Goal: Task Accomplishment & Management: Manage account settings

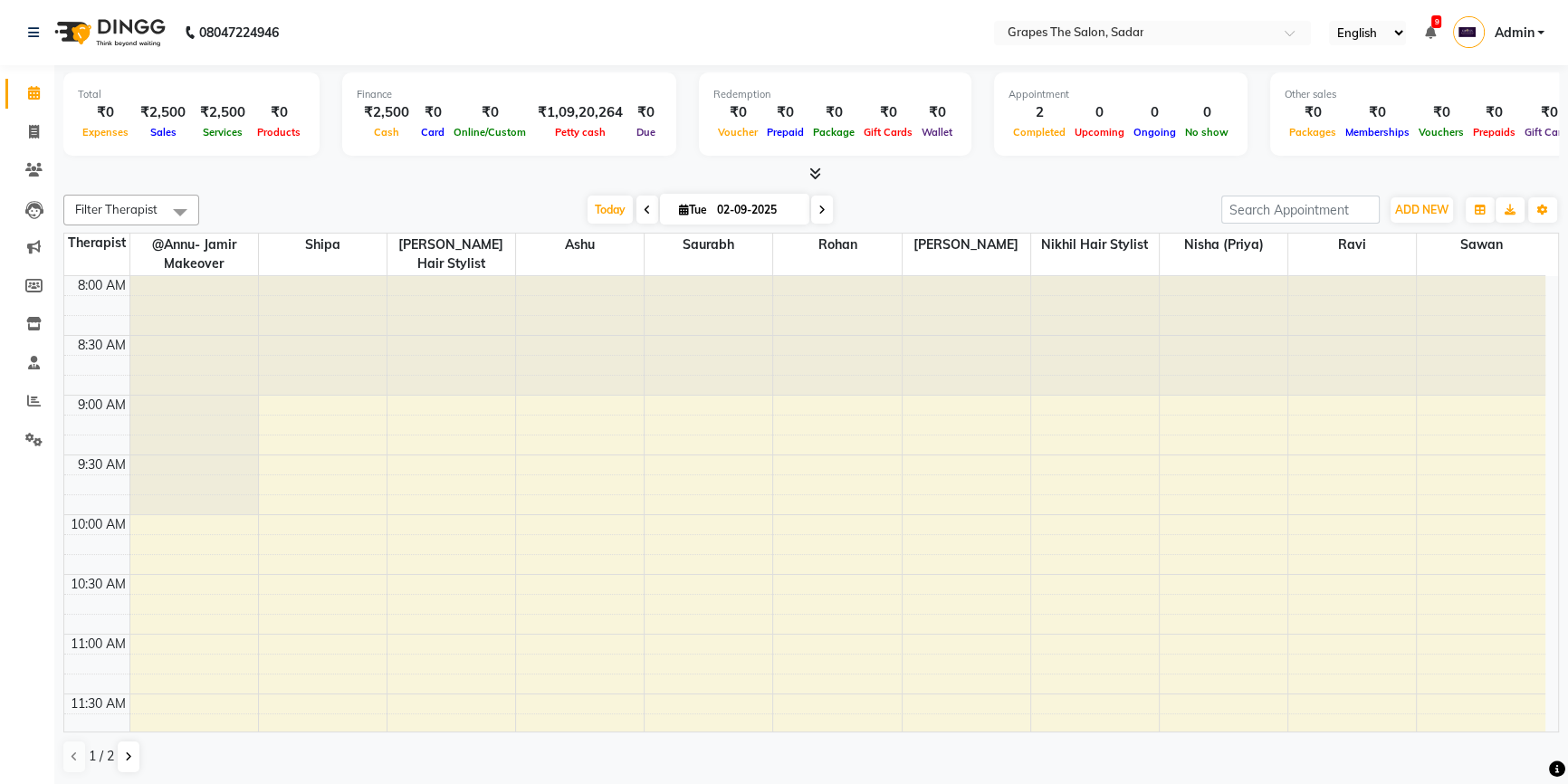
click at [1561, 342] on div "Total ₹0 Expenses ₹2,500 Sales ₹2,500 Services ₹0 Products Finance ₹2,500 Cash …" at bounding box center [812, 425] width 1514 height 720
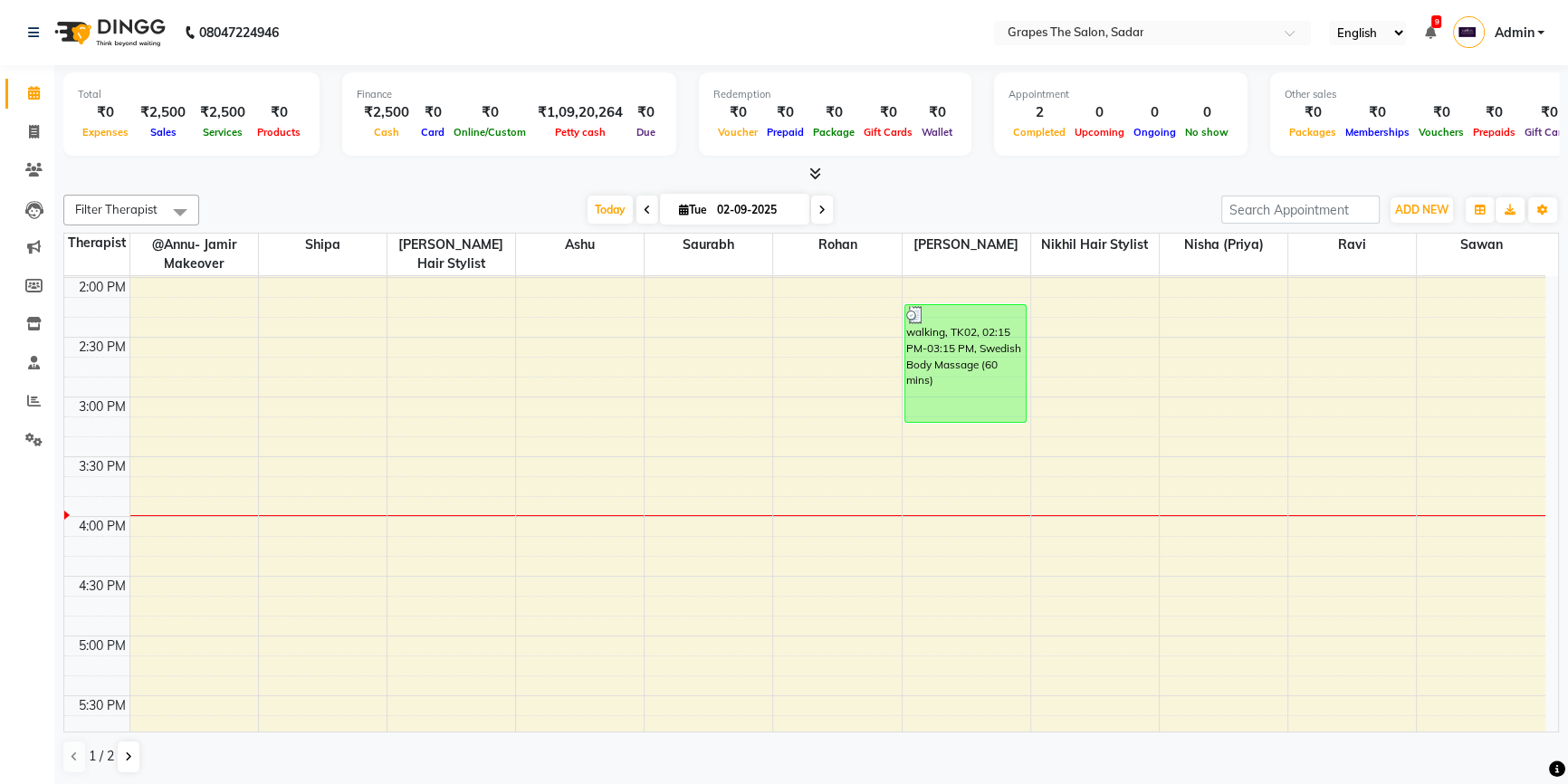
scroll to position [756, 0]
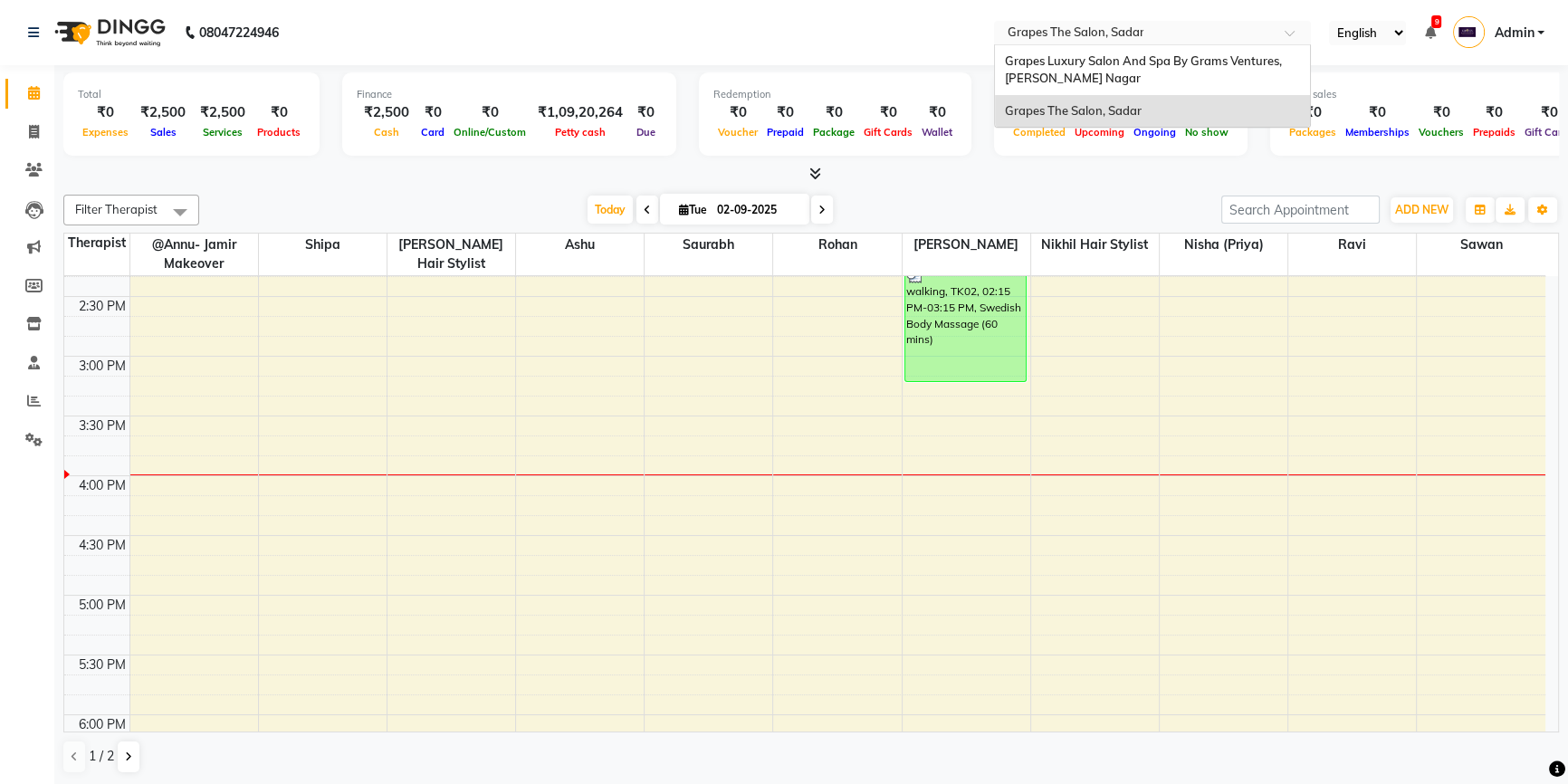
click at [1182, 33] on input "text" at bounding box center [1135, 35] width 262 height 18
click at [1050, 56] on span "Grapes Luxury Salon And Spa By Grams Ventures, Trimurti Nagar" at bounding box center [1145, 70] width 280 height 33
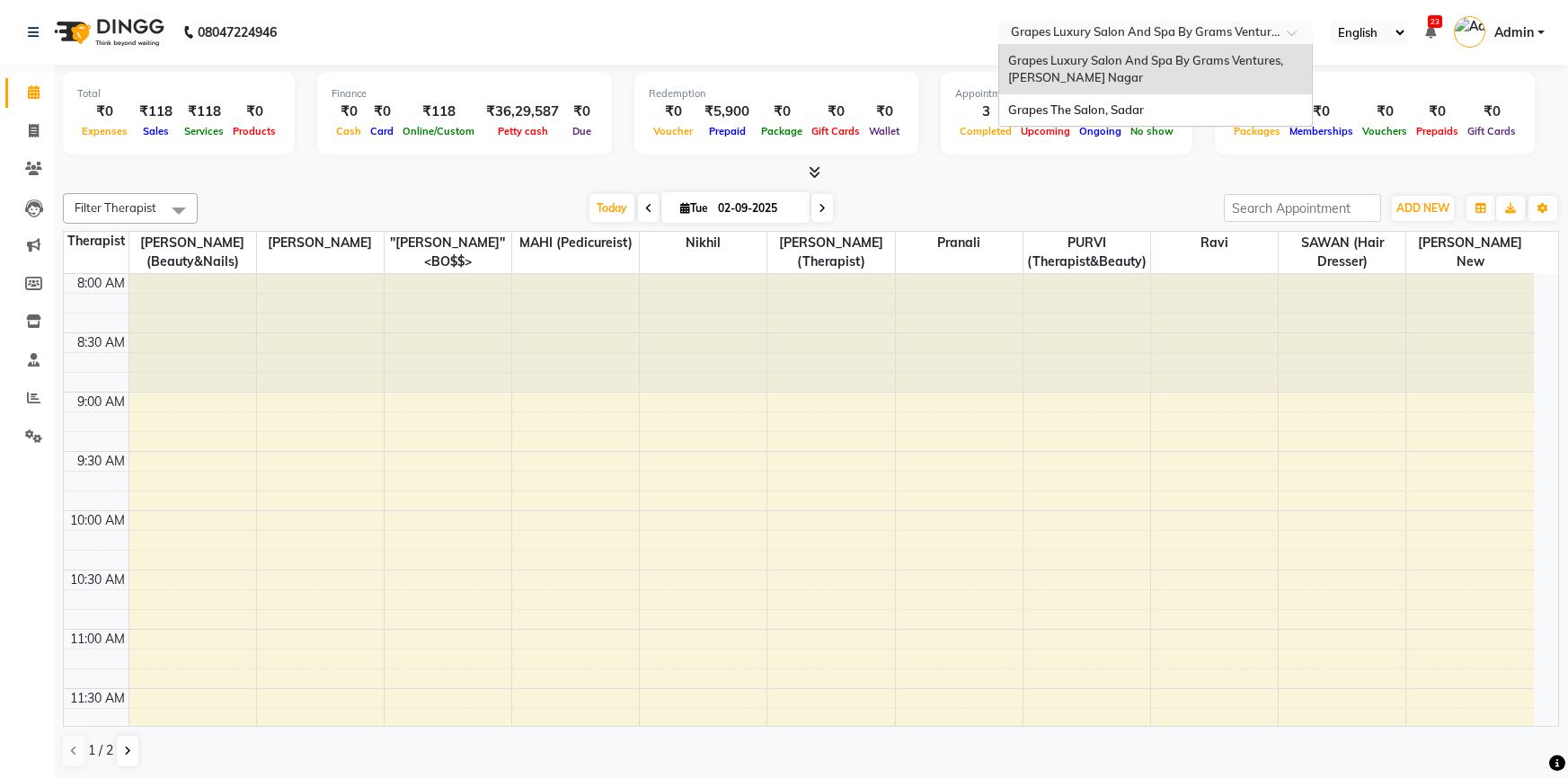
click at [1169, 95] on div "Grapes The Salon, Sadar" at bounding box center [1155, 110] width 313 height 33
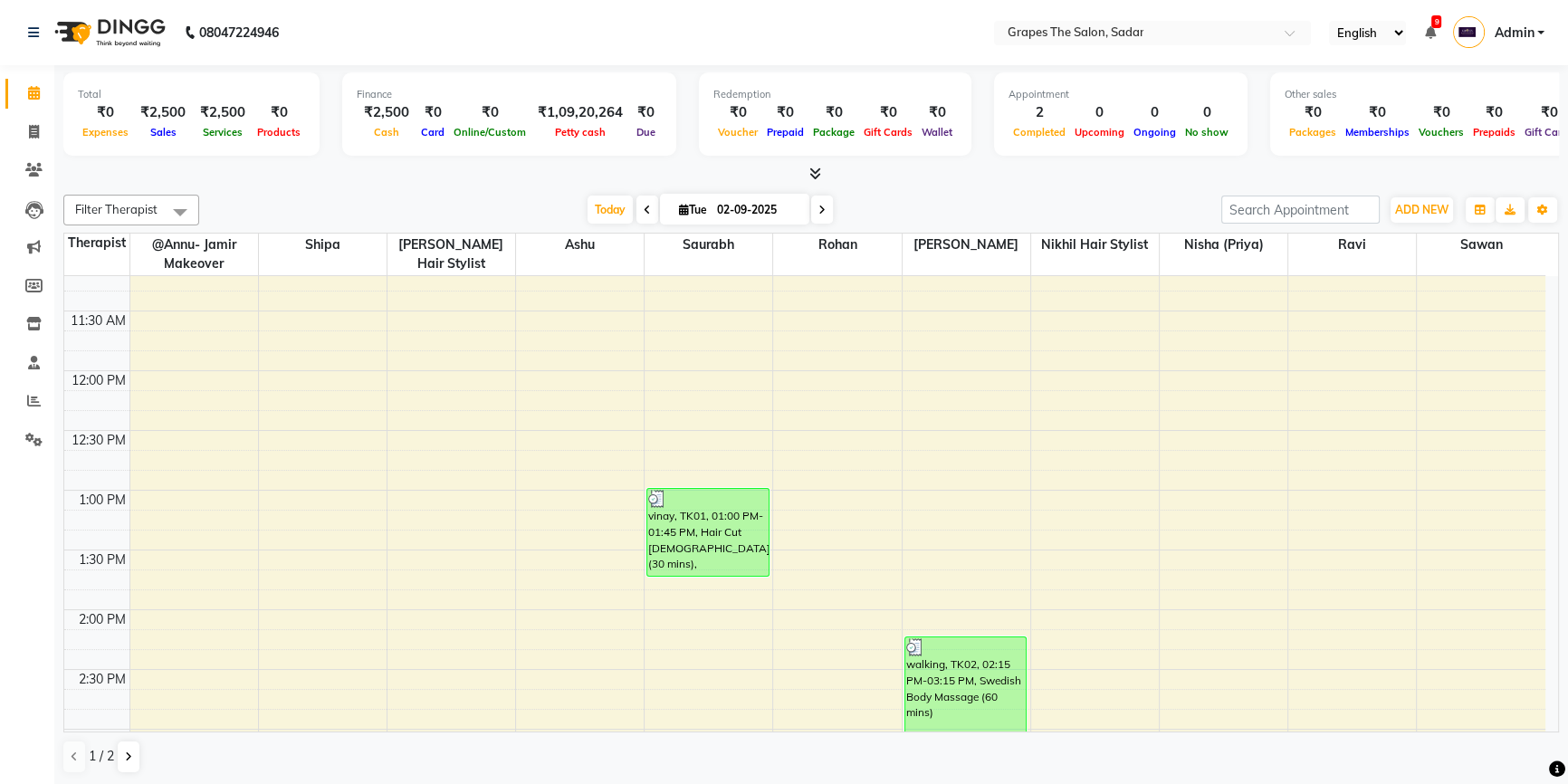
scroll to position [598, 0]
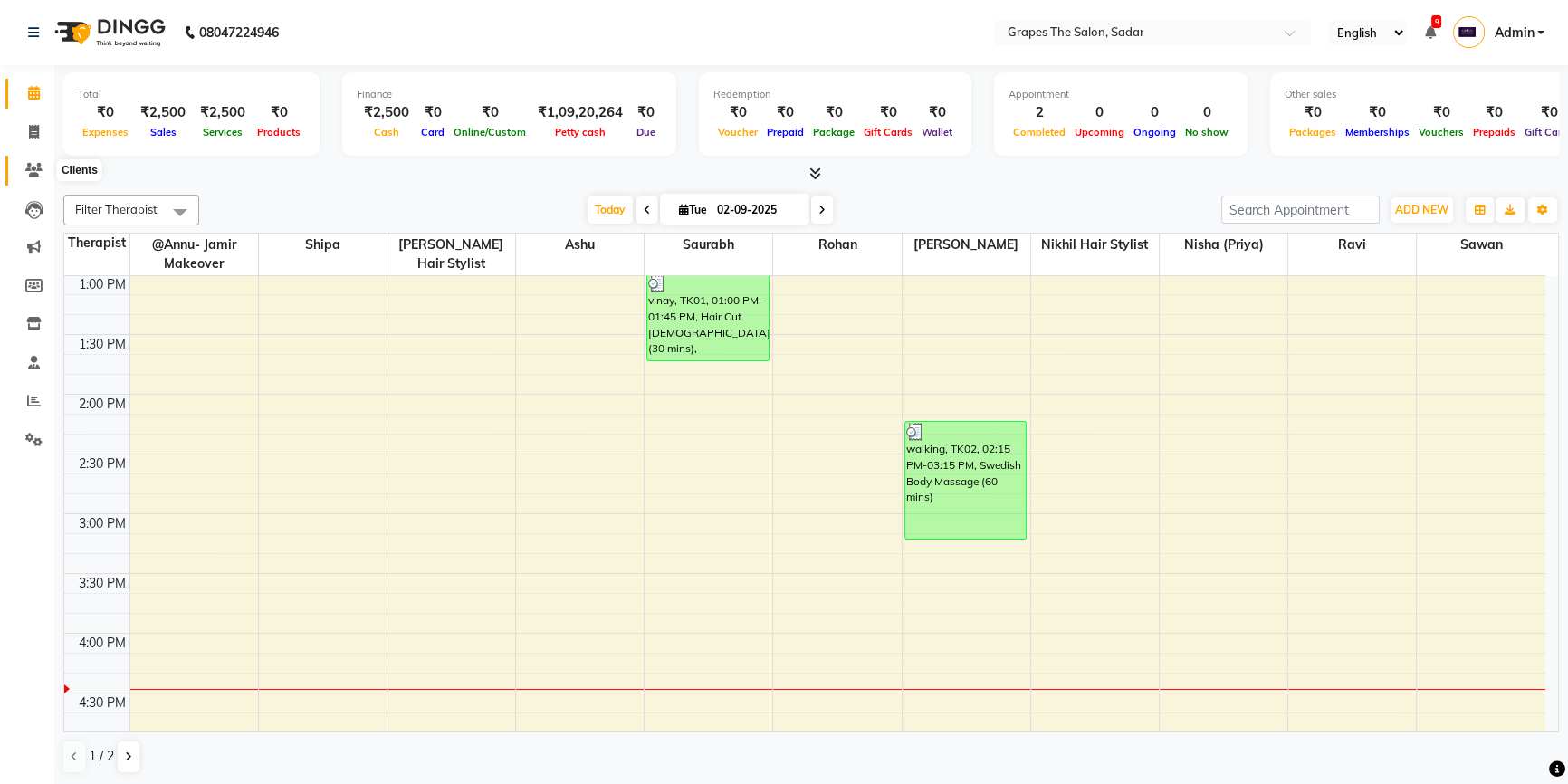
click at [30, 171] on icon at bounding box center [34, 170] width 17 height 14
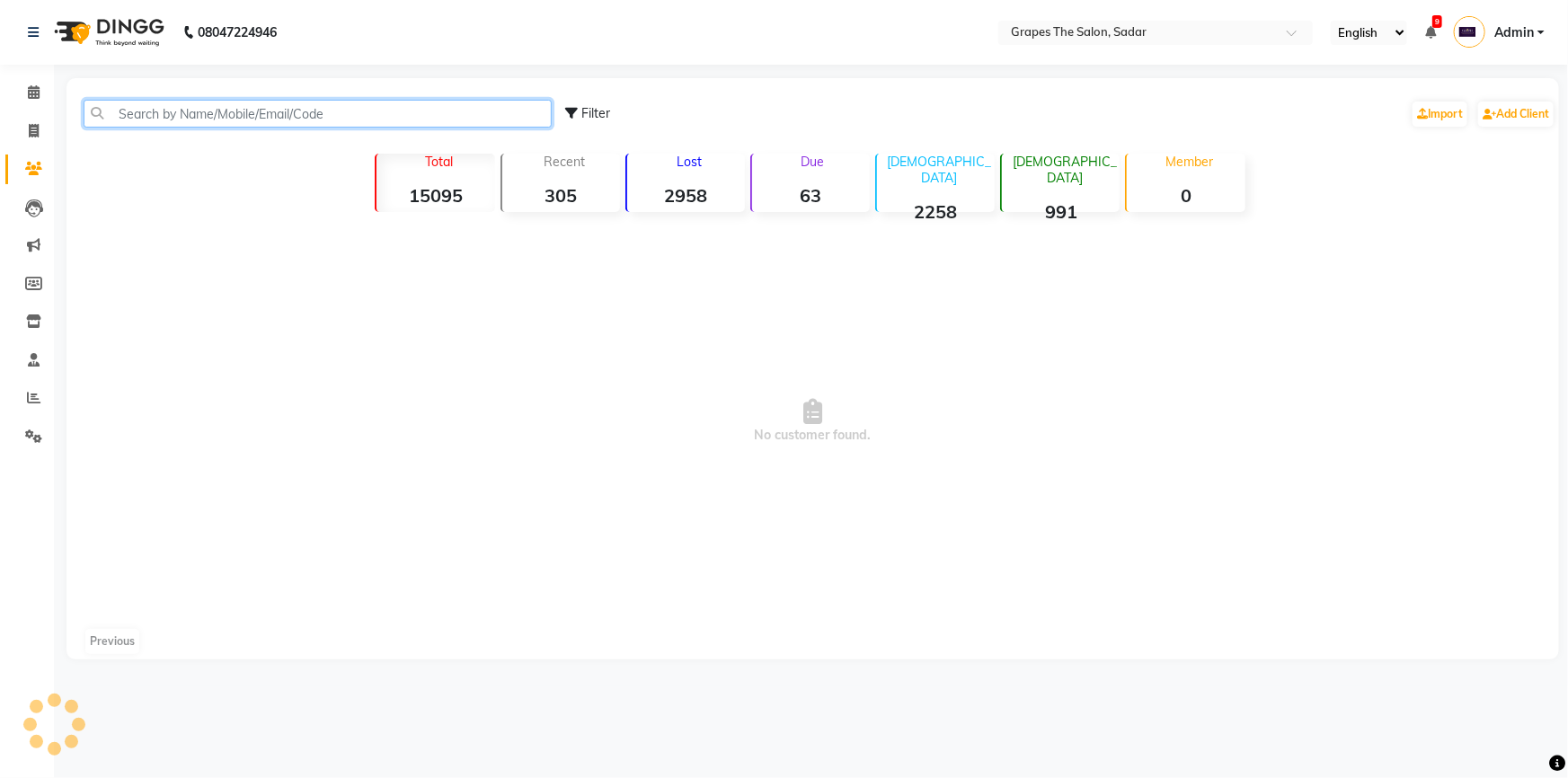
click at [161, 118] on input "text" at bounding box center [318, 113] width 468 height 28
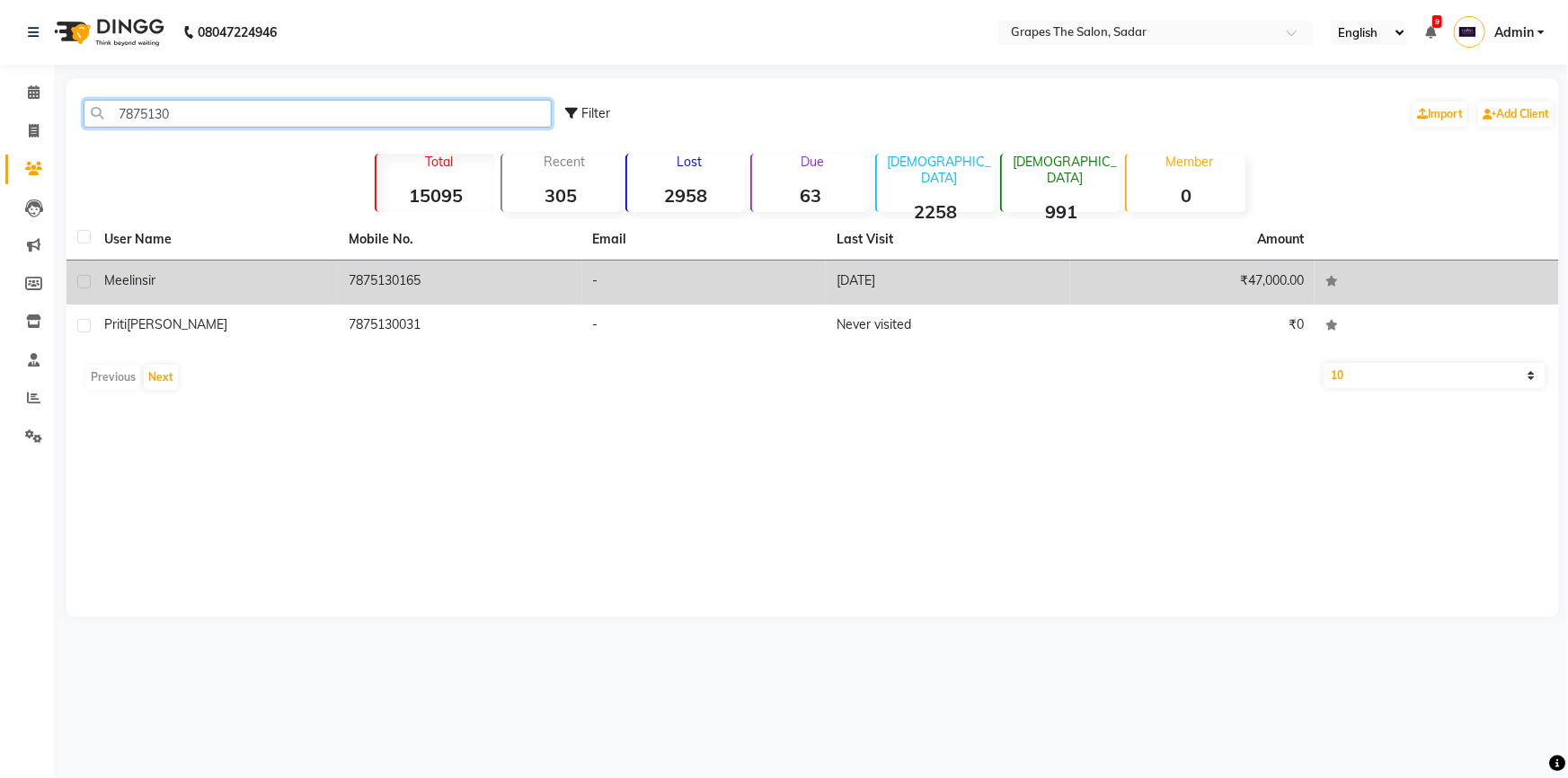
type input "7875130"
click at [290, 284] on div "meelin sir" at bounding box center [216, 280] width 223 height 19
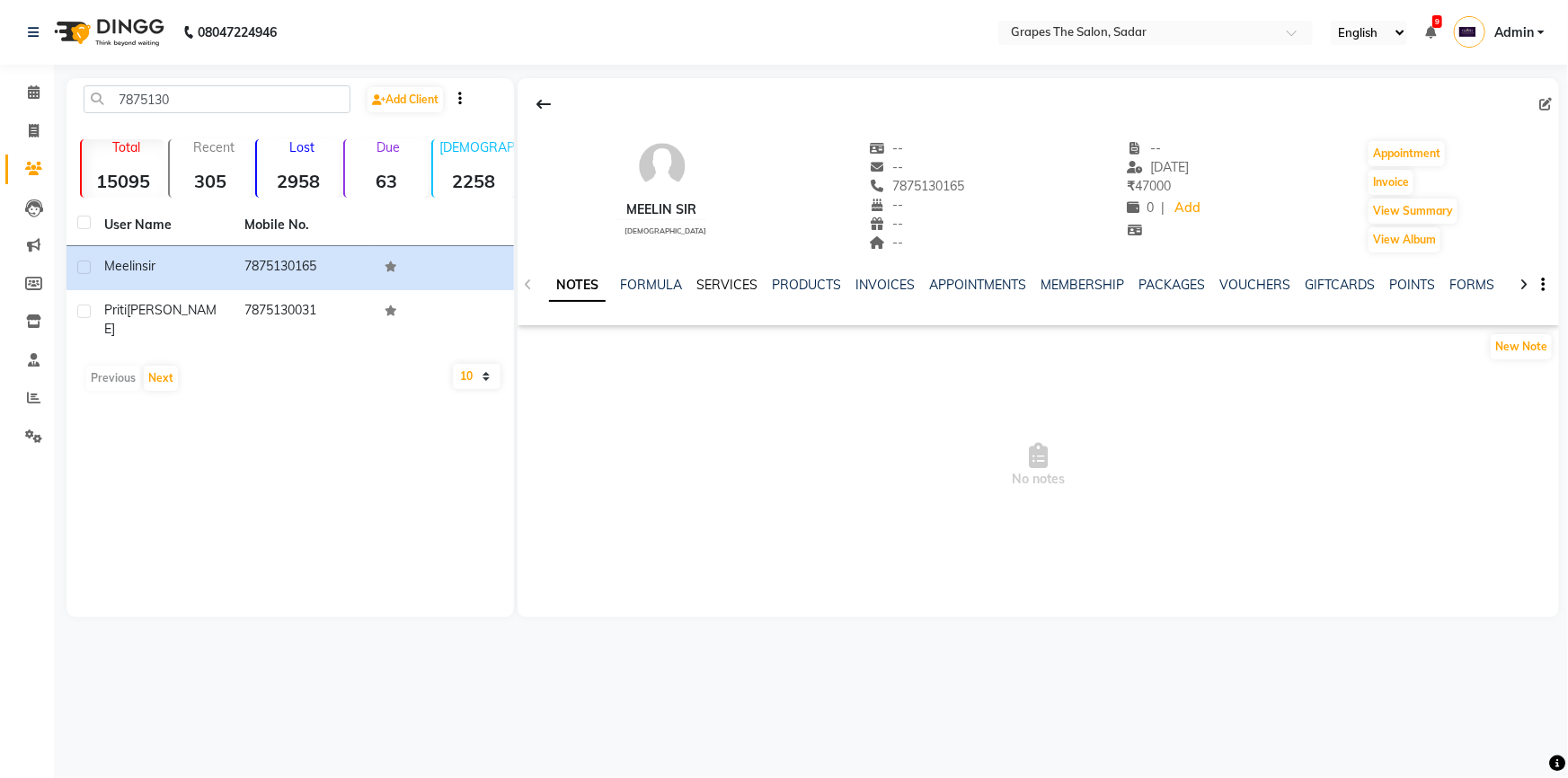
click at [719, 286] on link "SERVICES" at bounding box center [727, 285] width 61 height 16
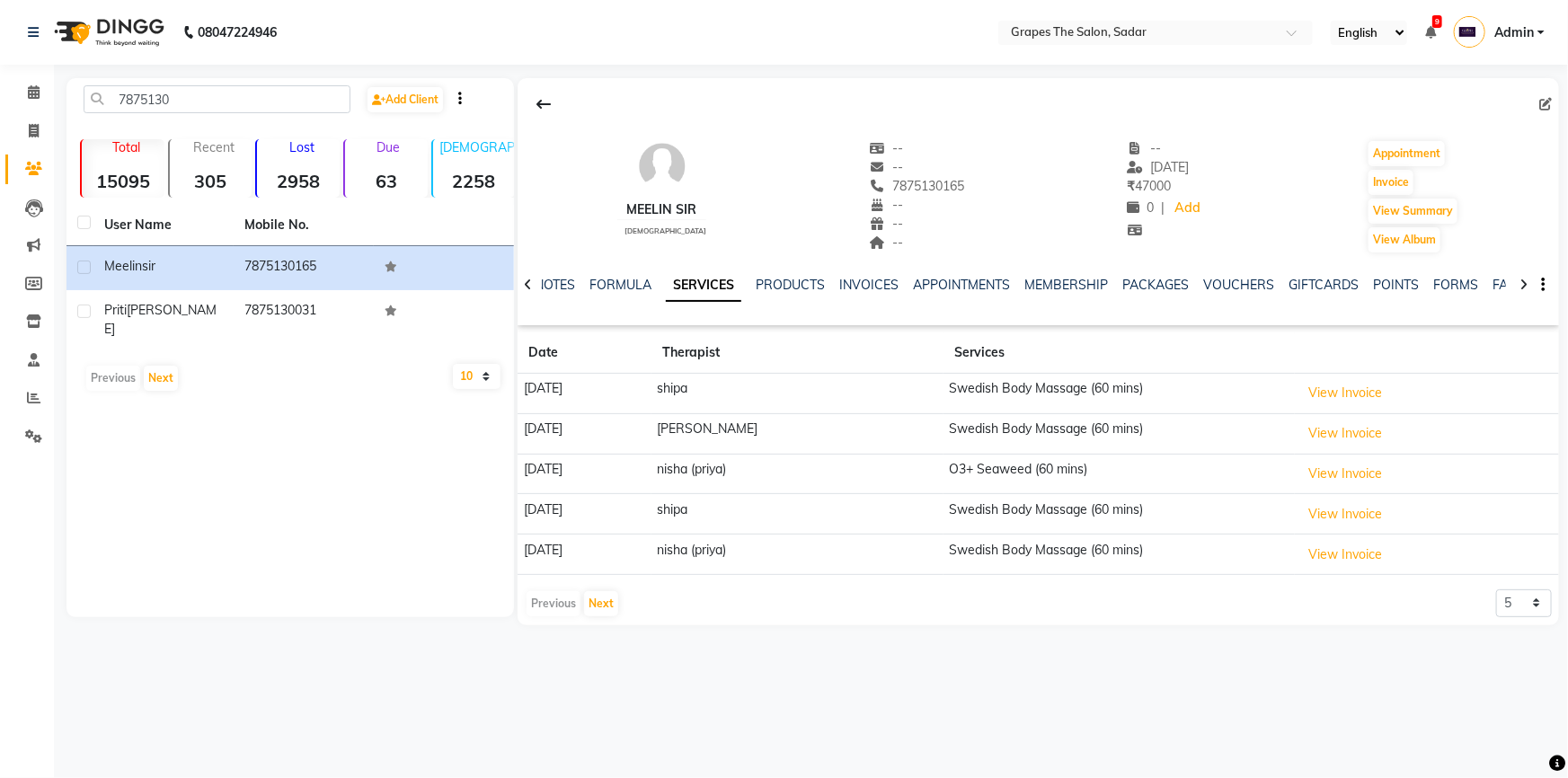
drag, startPoint x: 874, startPoint y: 182, endPoint x: 954, endPoint y: 177, distance: 80.2
click at [954, 177] on div "meelin sir [DEMOGRAPHIC_DATA] -- -- 7875130165 -- -- -- -- [DATE] ₹ 47000 0 | A…" at bounding box center [1038, 187] width 1041 height 133
copy span "7875130165"
click at [30, 99] on span at bounding box center [34, 93] width 32 height 21
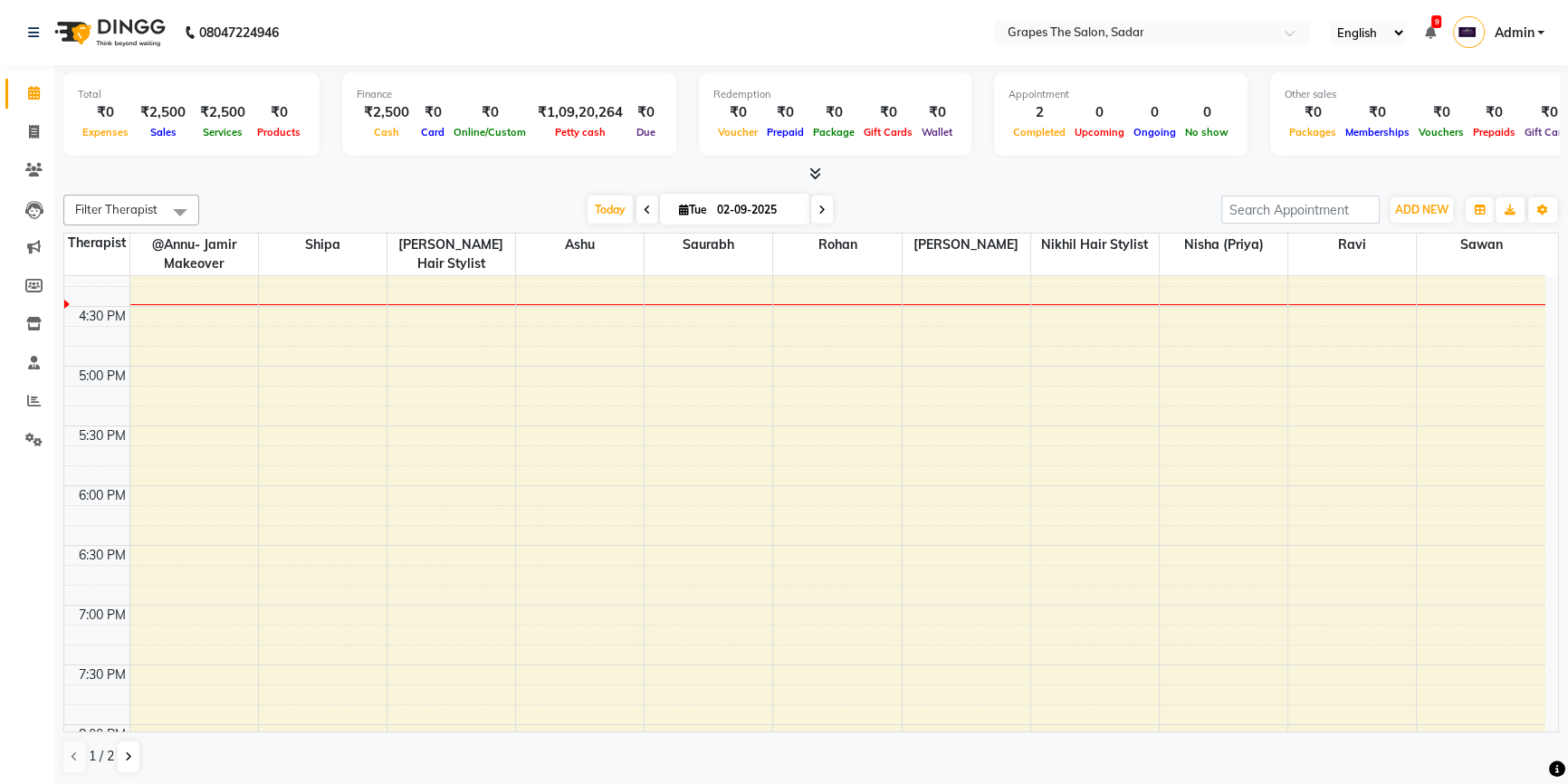
scroll to position [992, 0]
click at [526, 344] on div "8:00 AM 8:30 AM 9:00 AM 9:30 AM 10:00 AM 10:30 AM 11:00 AM 11:30 AM 12:00 PM 12…" at bounding box center [805, 120] width 1482 height 1672
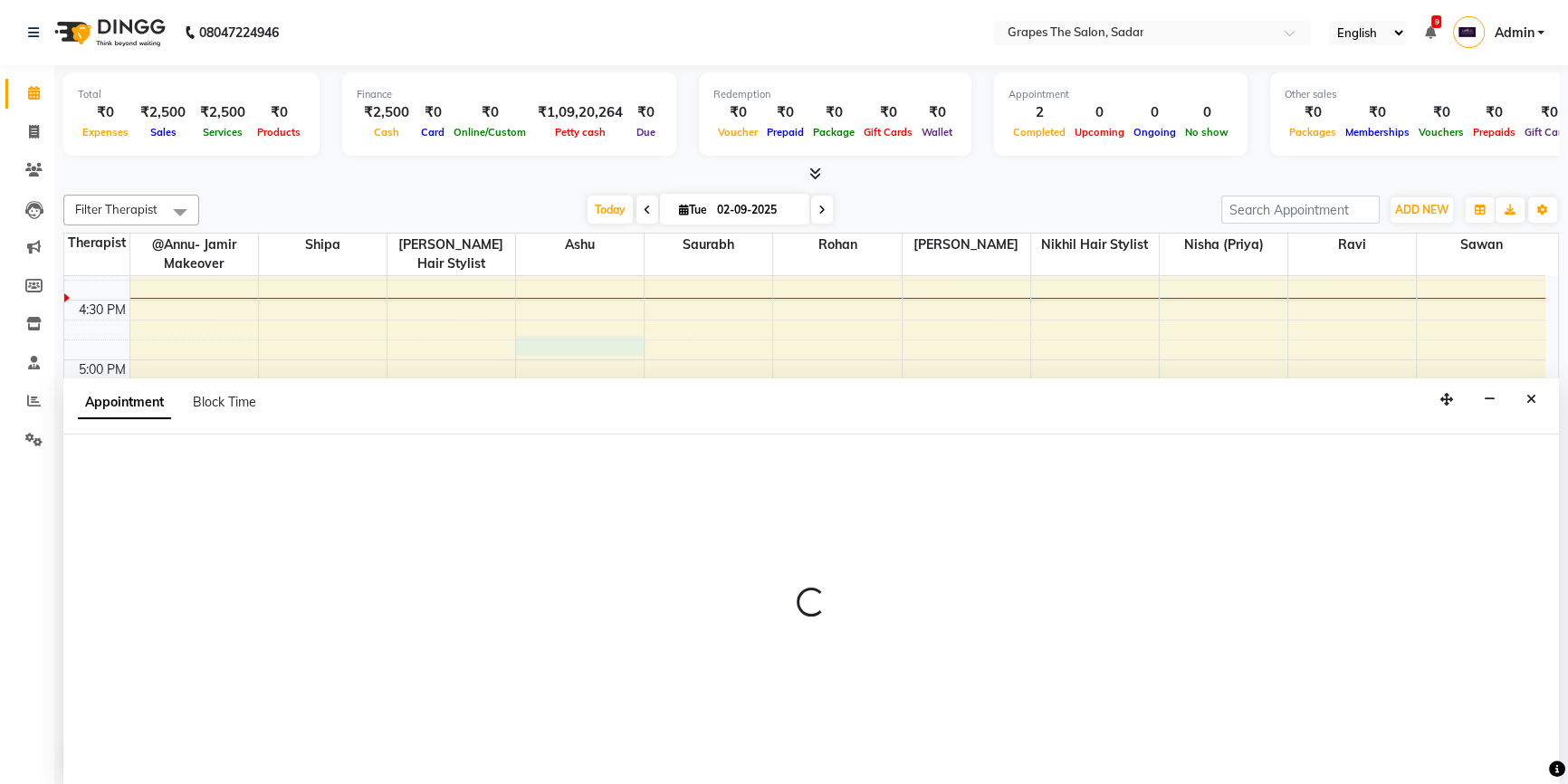
scroll to position [0, 0]
select select "19559"
select select "tentative"
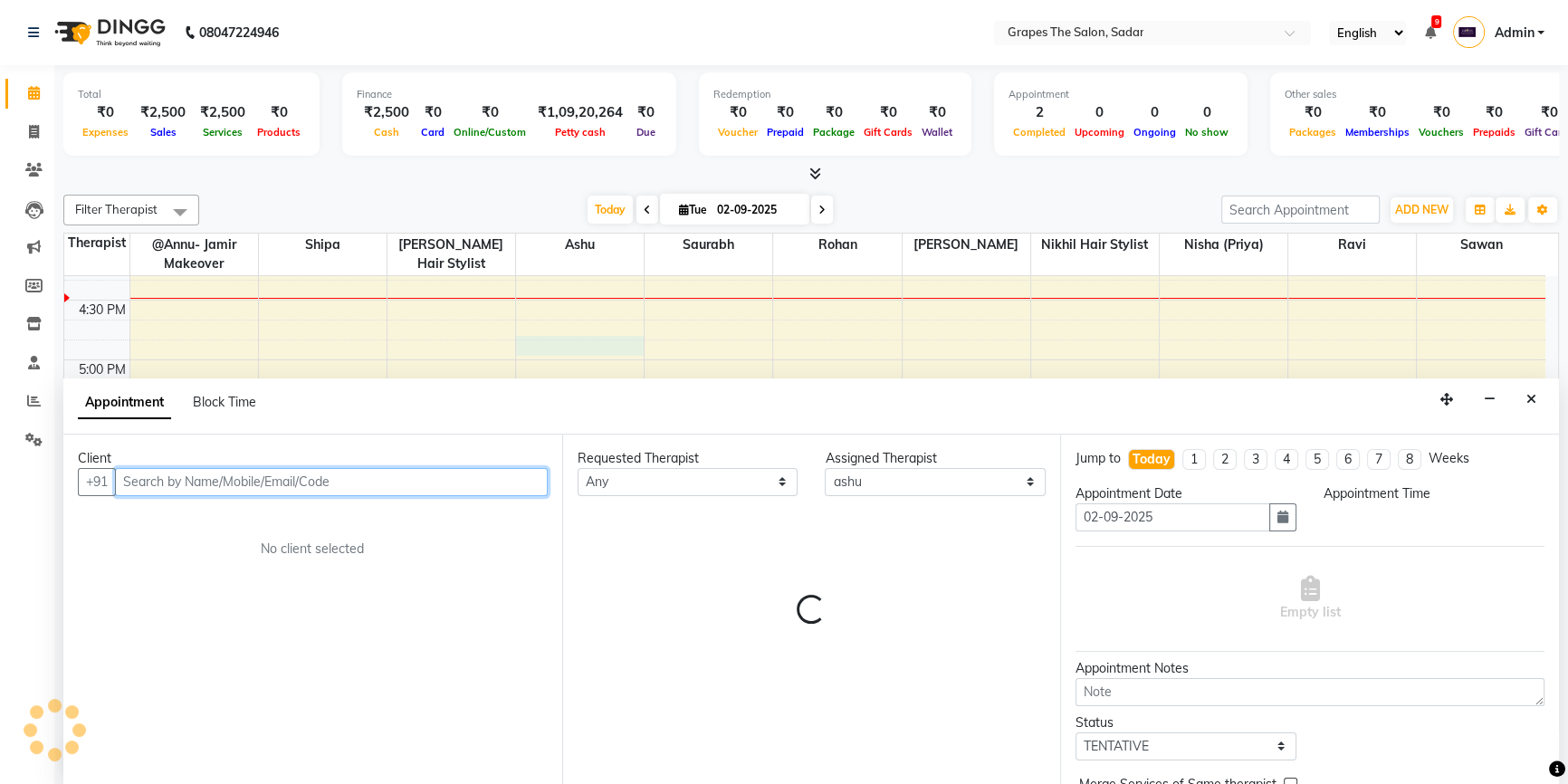
select select "1005"
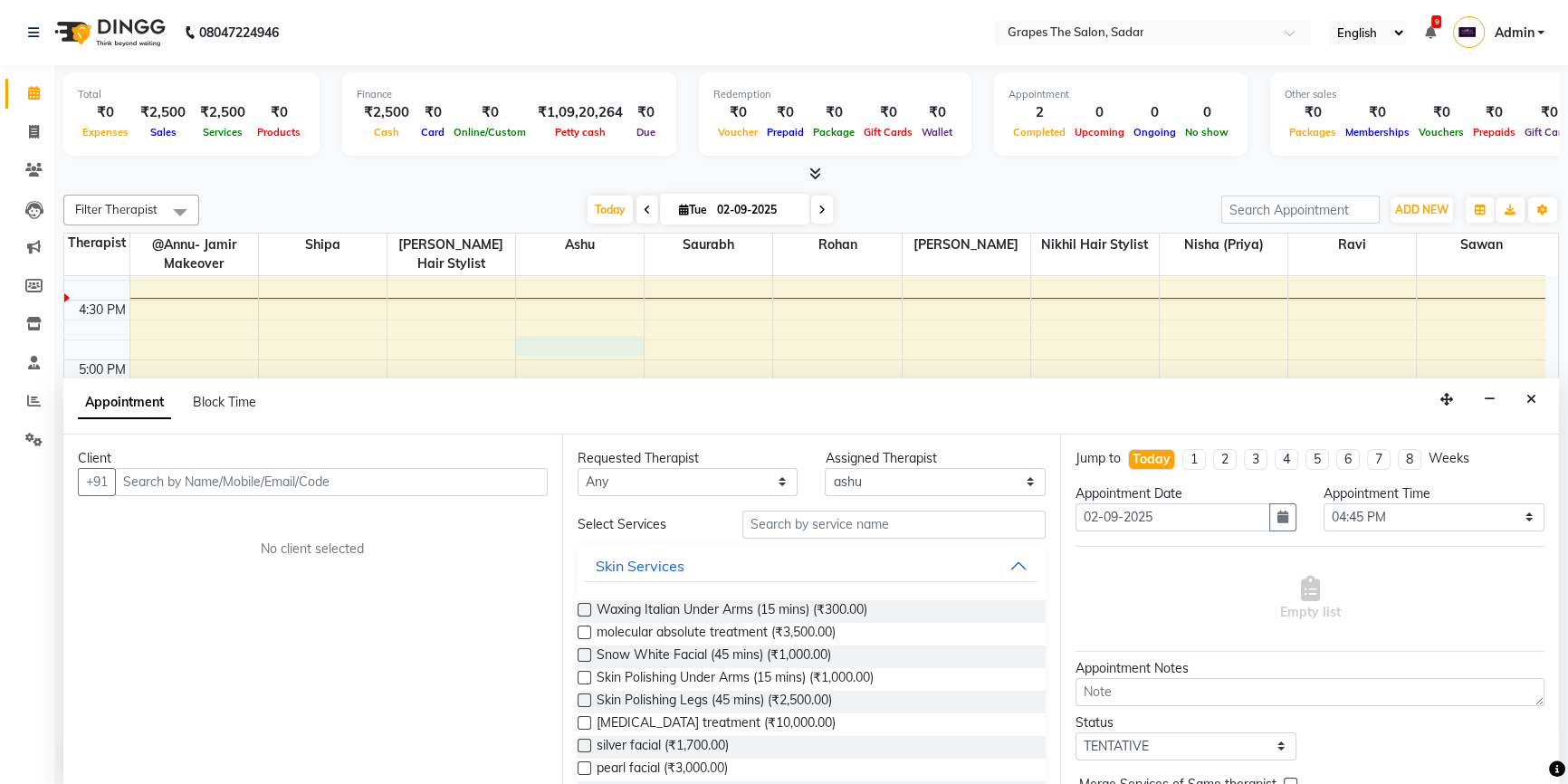
drag, startPoint x: 168, startPoint y: 497, endPoint x: 375, endPoint y: 543, distance: 212.0
click at [462, 611] on div "Client +91 No client selected" at bounding box center [313, 610] width 499 height 352
paste input "7875130165"
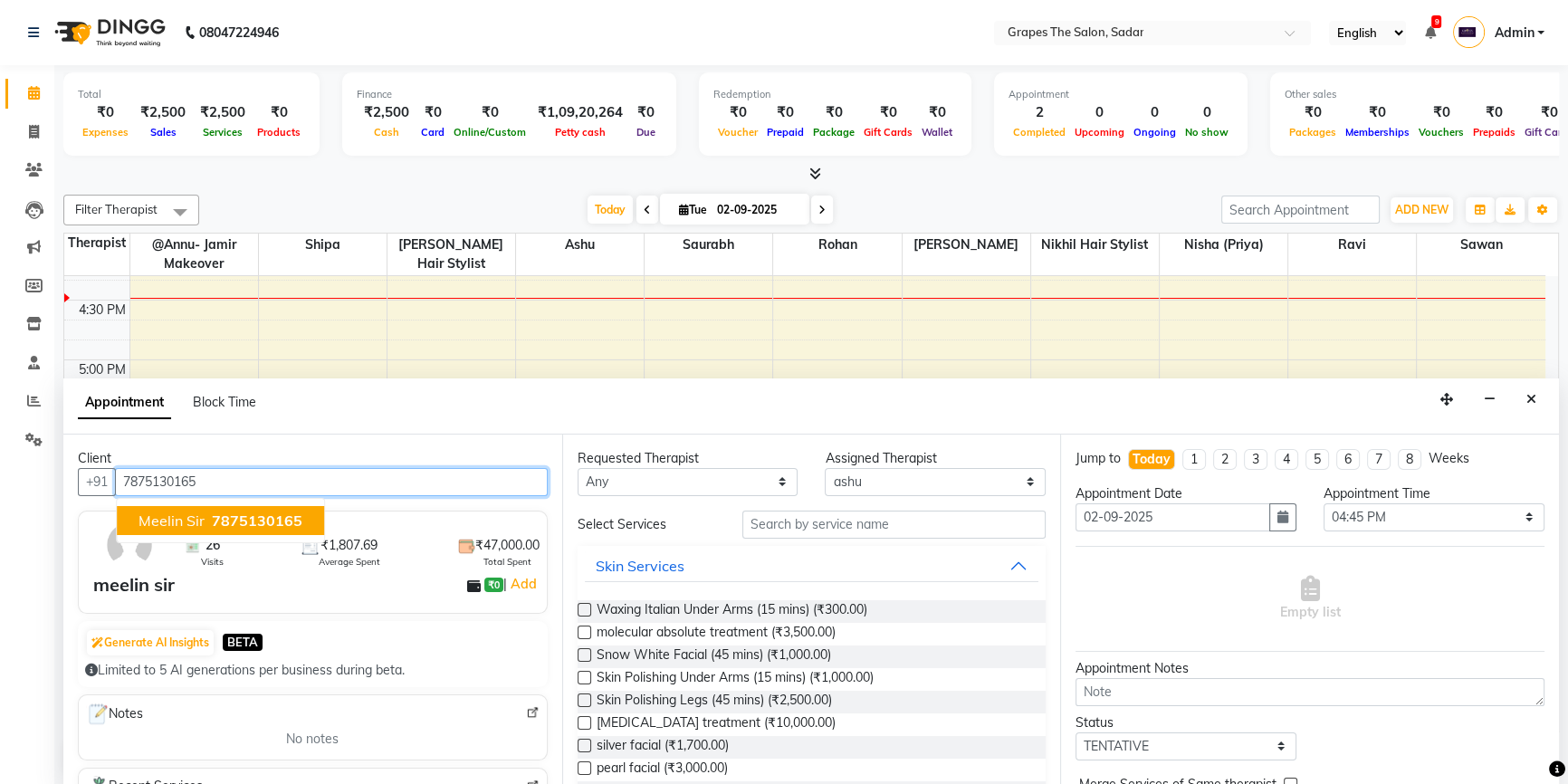
click at [236, 512] on span "7875130165" at bounding box center [256, 521] width 90 height 18
type input "7875130165"
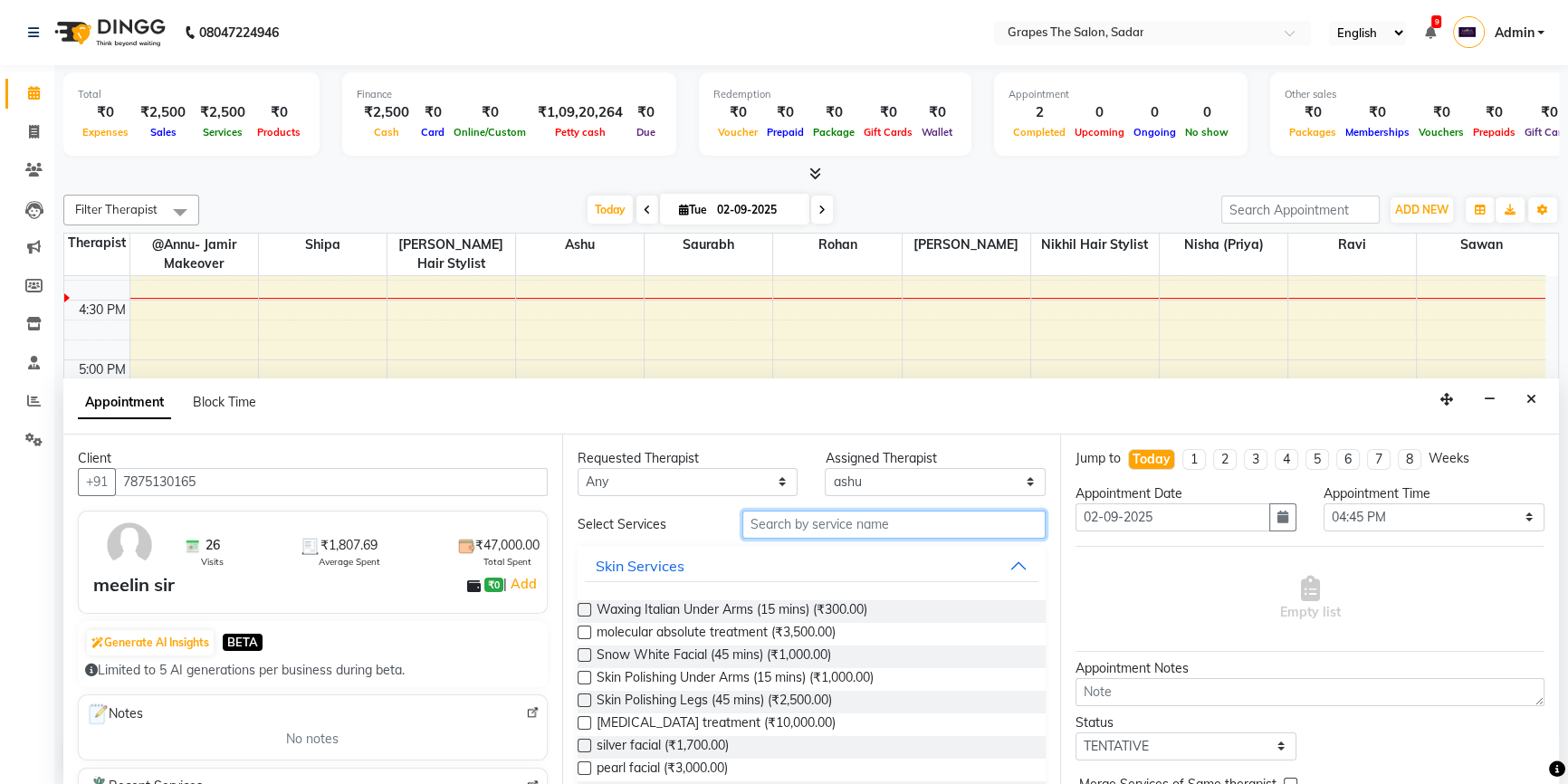
click at [766, 521] on input "text" at bounding box center [893, 525] width 303 height 28
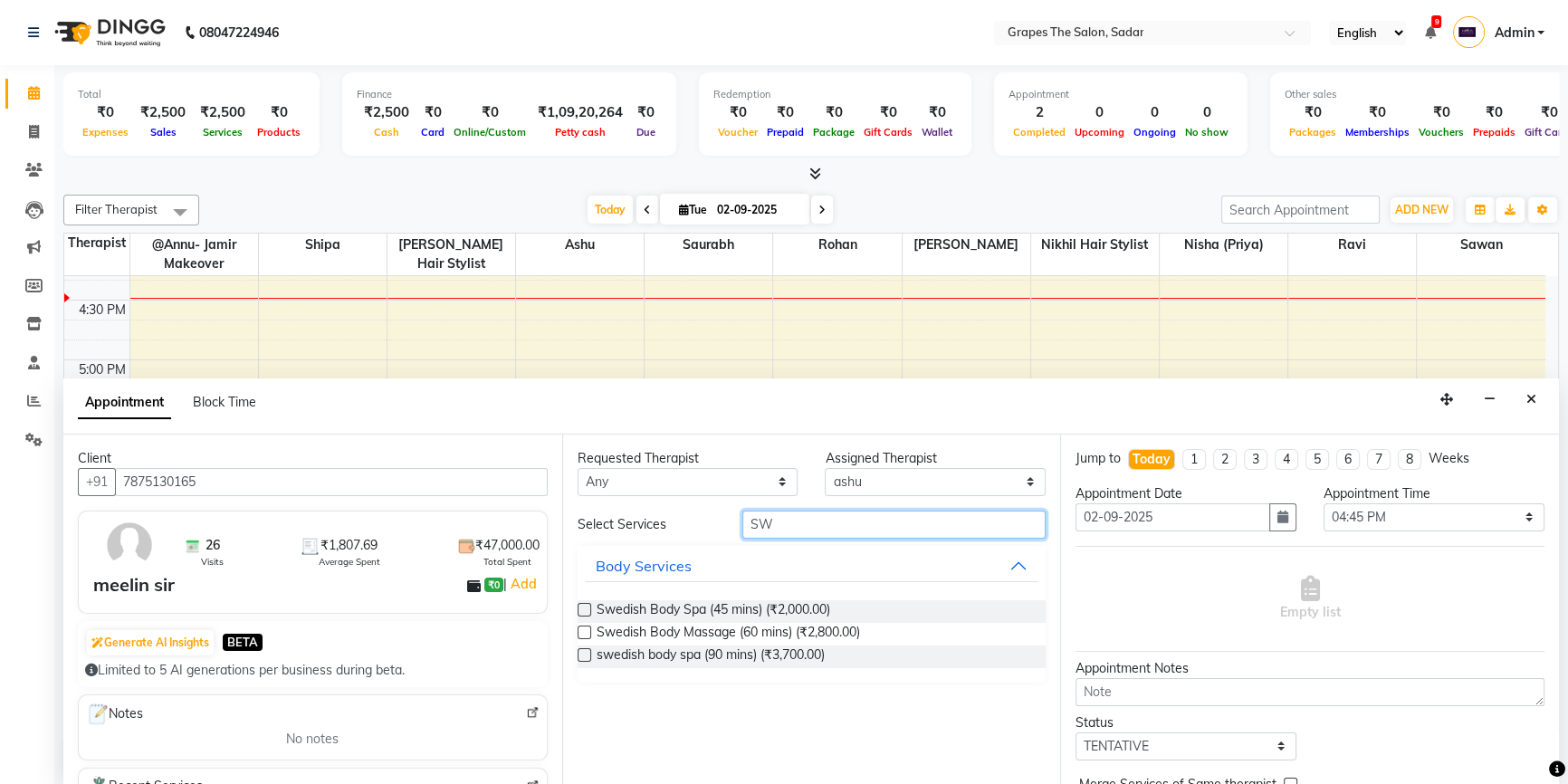
type input "S"
type input "swe"
click at [587, 626] on label at bounding box center [584, 633] width 14 height 14
click at [587, 628] on input "checkbox" at bounding box center [583, 634] width 12 height 12
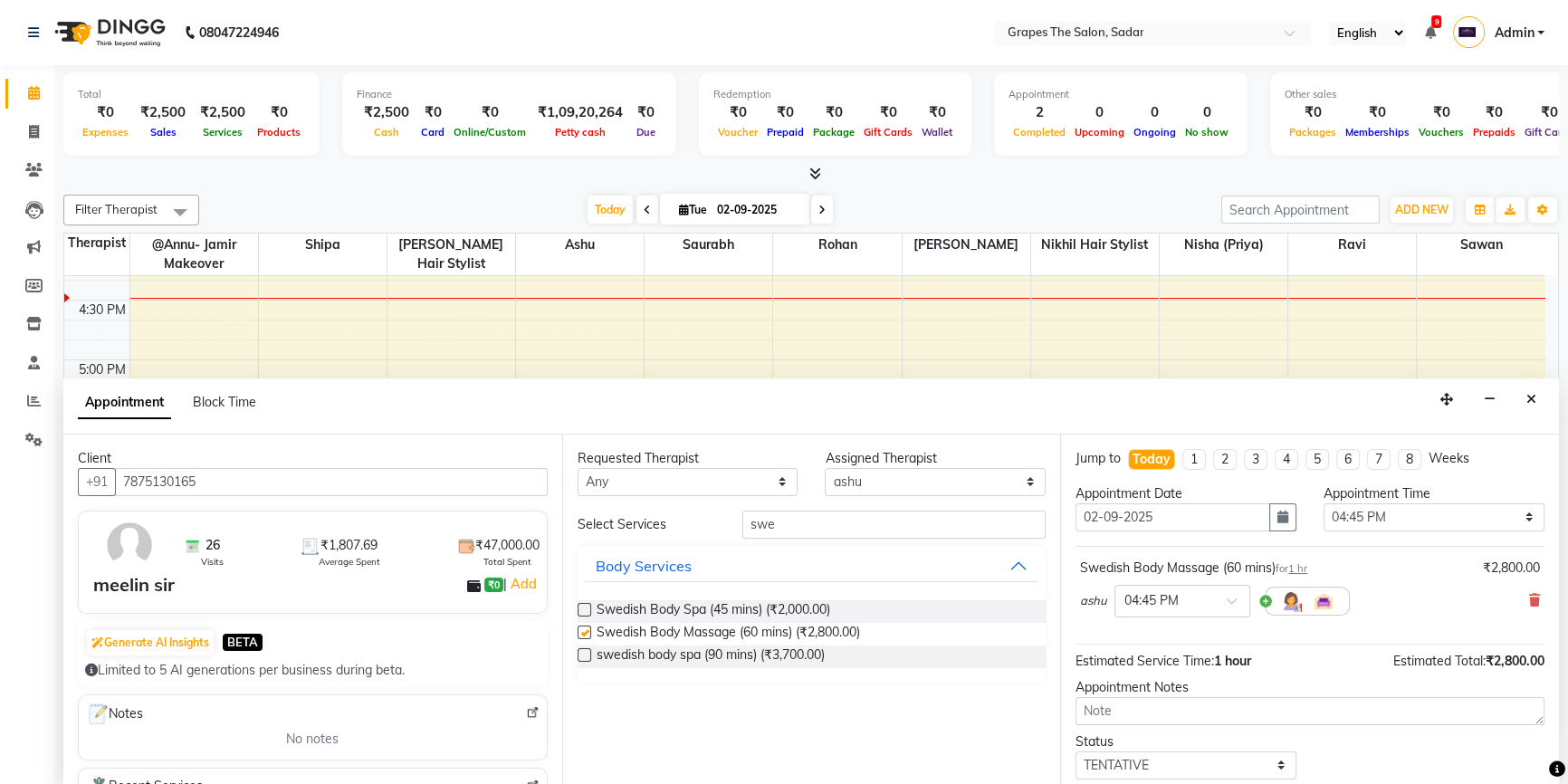
checkbox input "false"
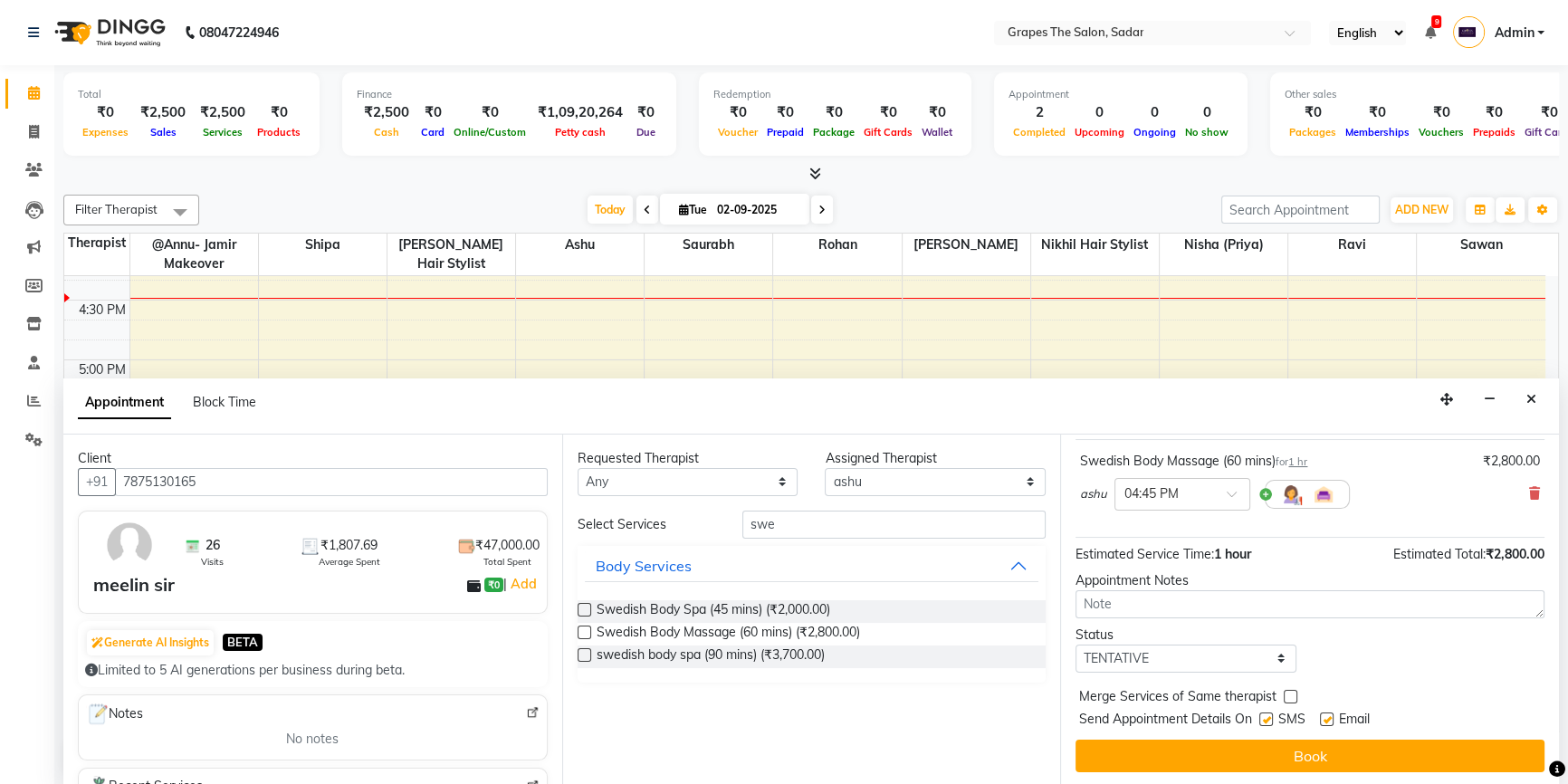
click at [1331, 718] on label at bounding box center [1328, 719] width 14 height 14
click at [1331, 718] on input "checkbox" at bounding box center [1327, 721] width 12 height 12
checkbox input "false"
click at [1266, 712] on label at bounding box center [1267, 719] width 14 height 14
click at [1266, 715] on input "checkbox" at bounding box center [1266, 721] width 12 height 12
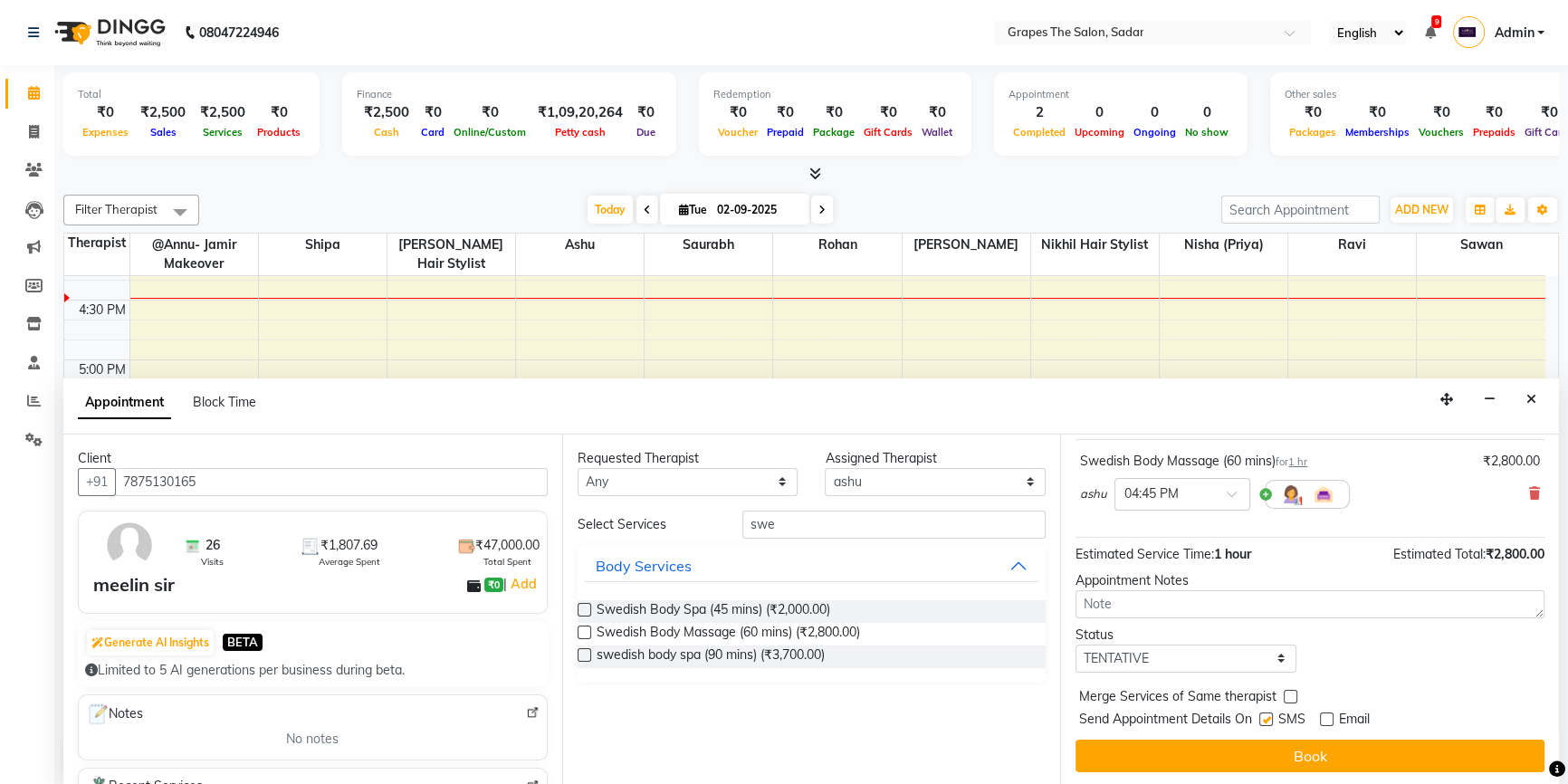
checkbox input "false"
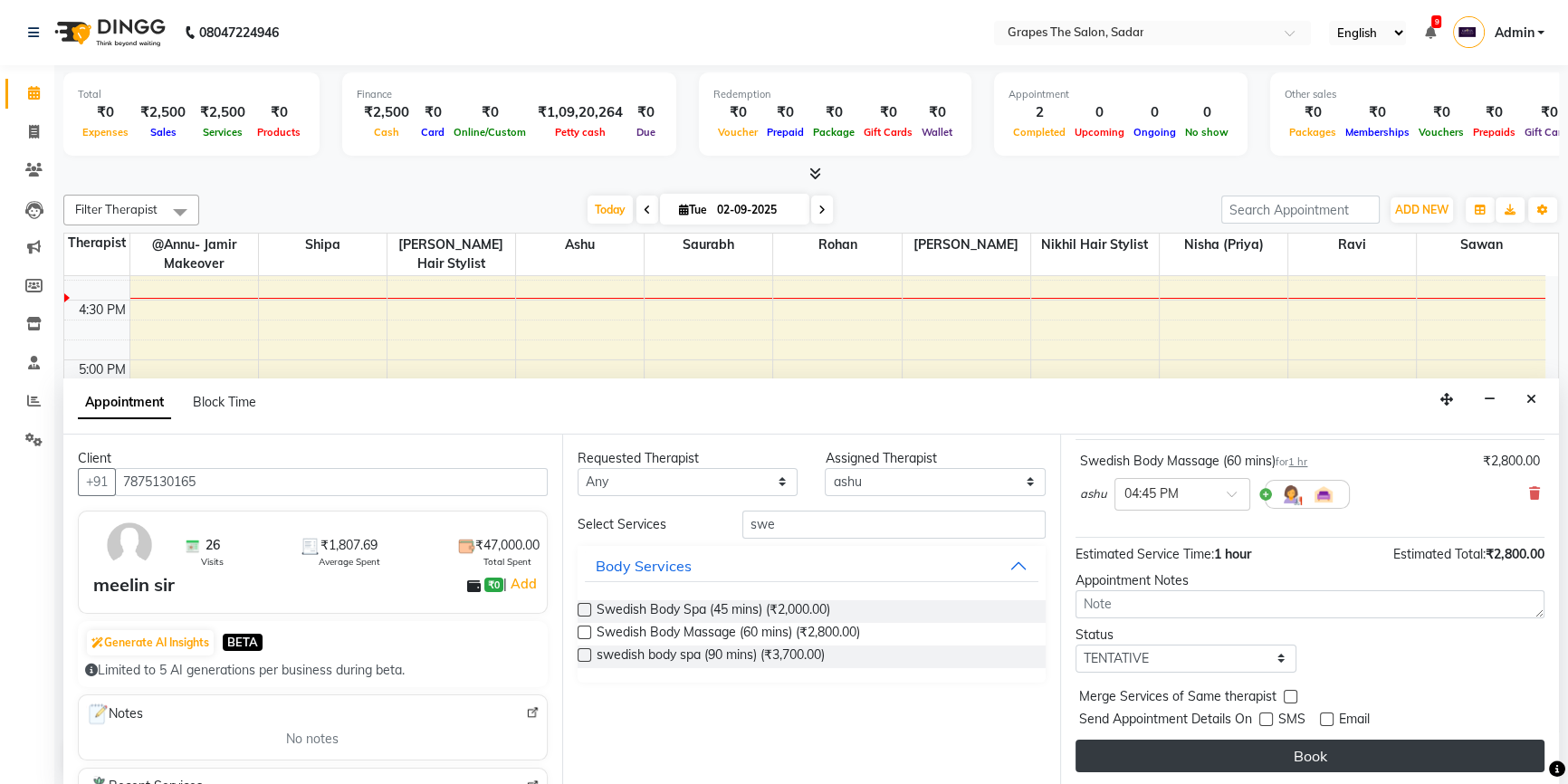
click at [1282, 760] on button "Book" at bounding box center [1311, 755] width 469 height 33
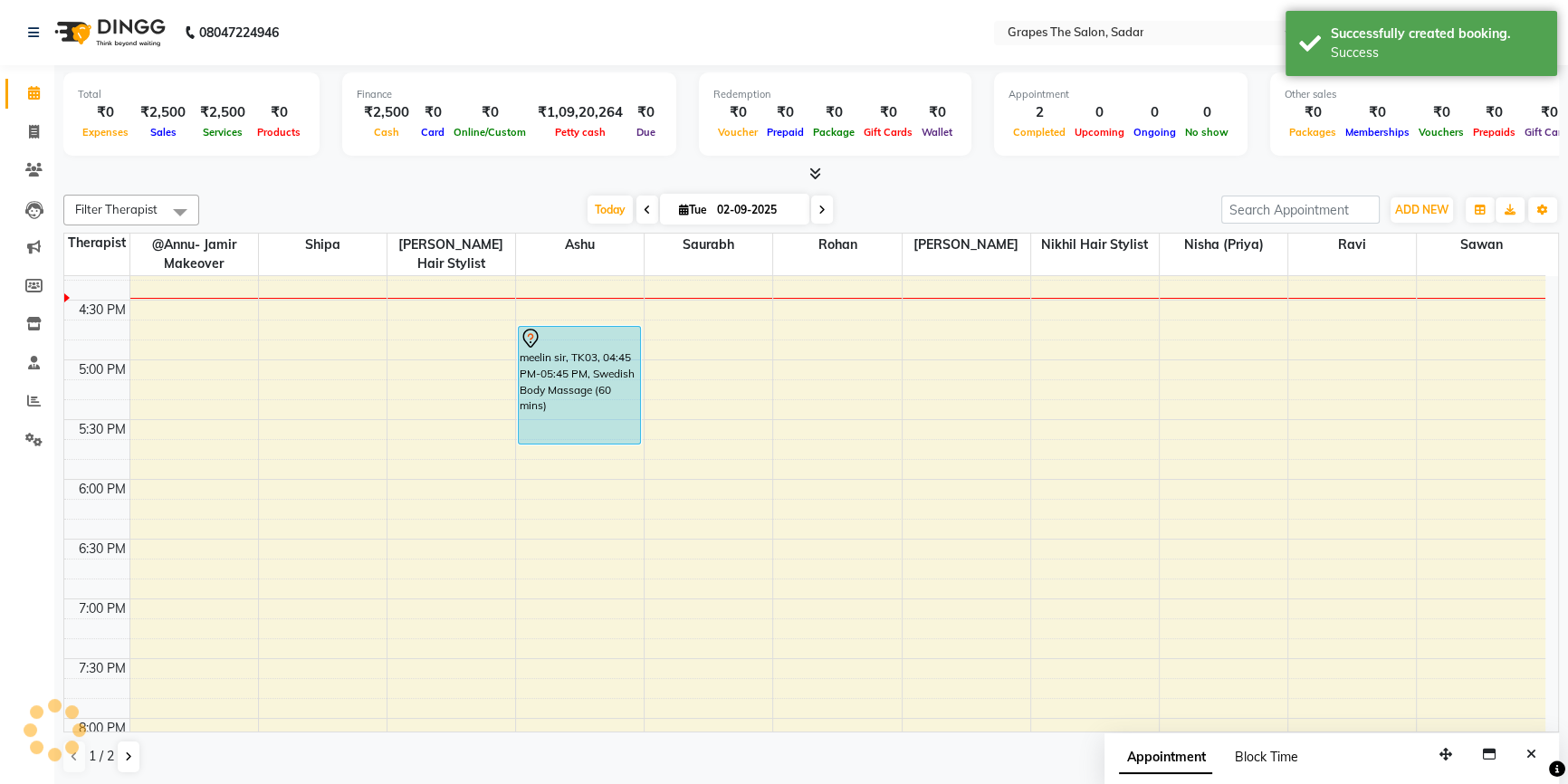
scroll to position [0, 0]
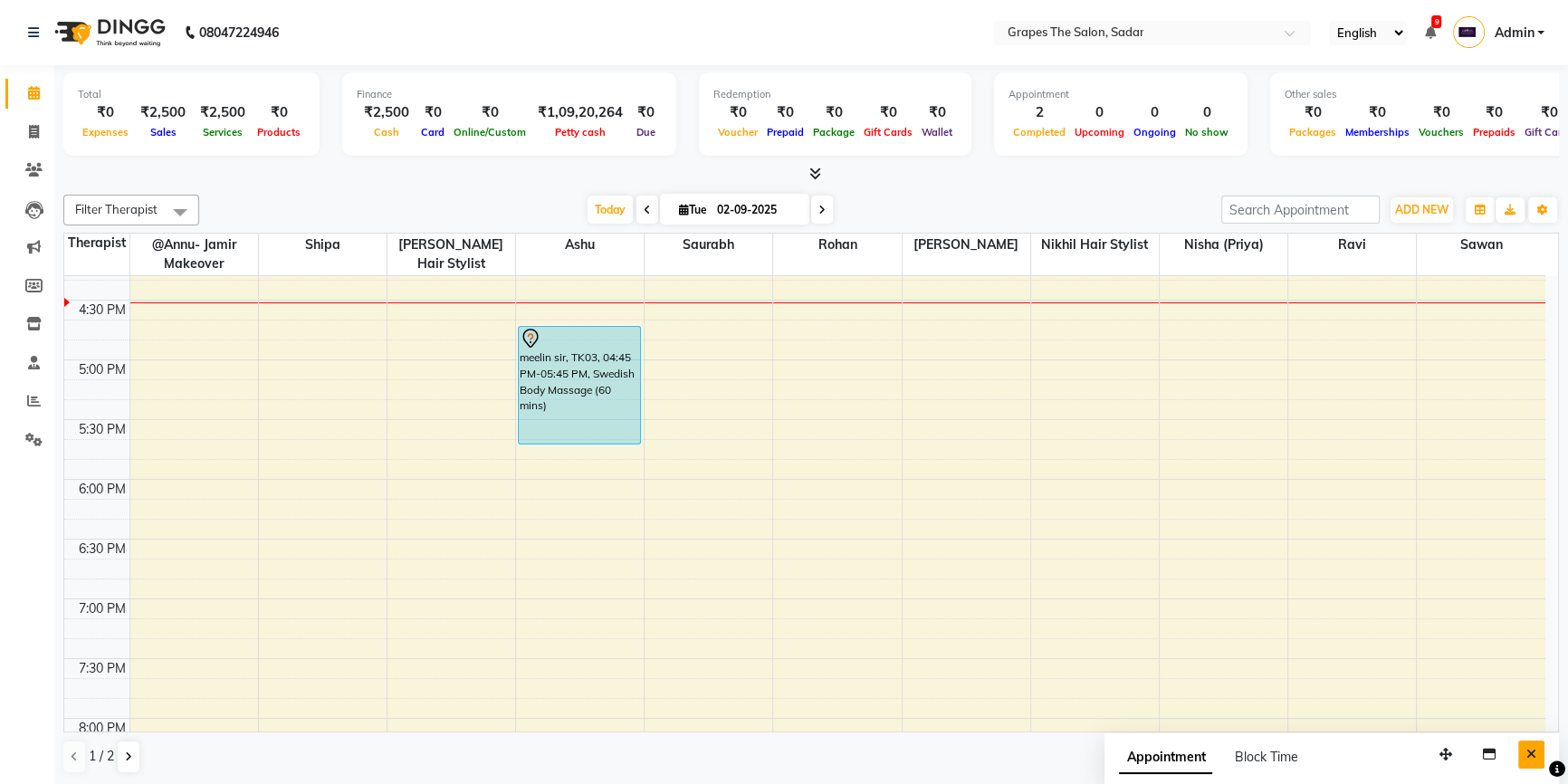
click at [1530, 760] on button "Close" at bounding box center [1531, 754] width 26 height 28
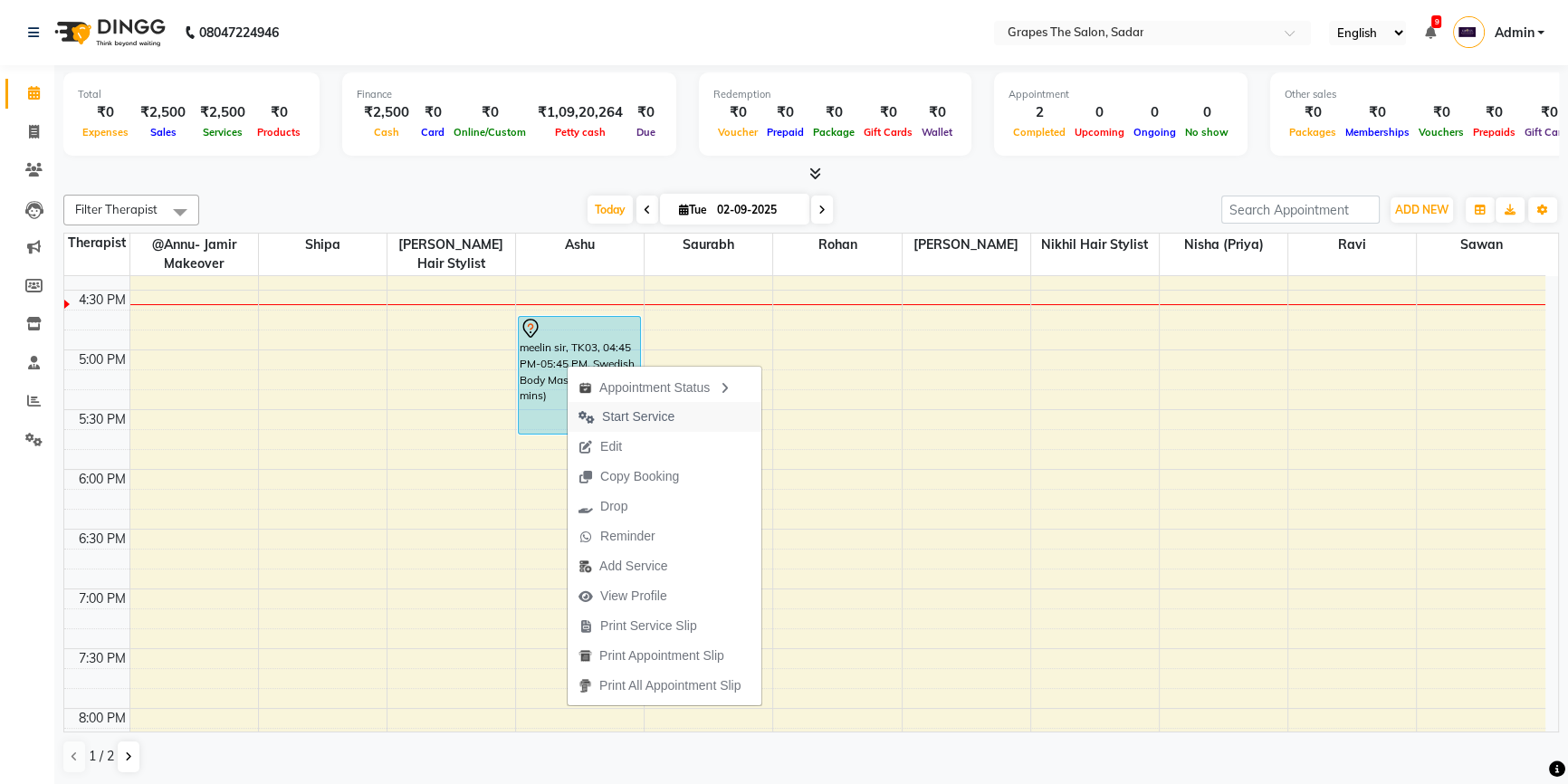
click at [629, 422] on span "Start Service" at bounding box center [638, 416] width 73 height 19
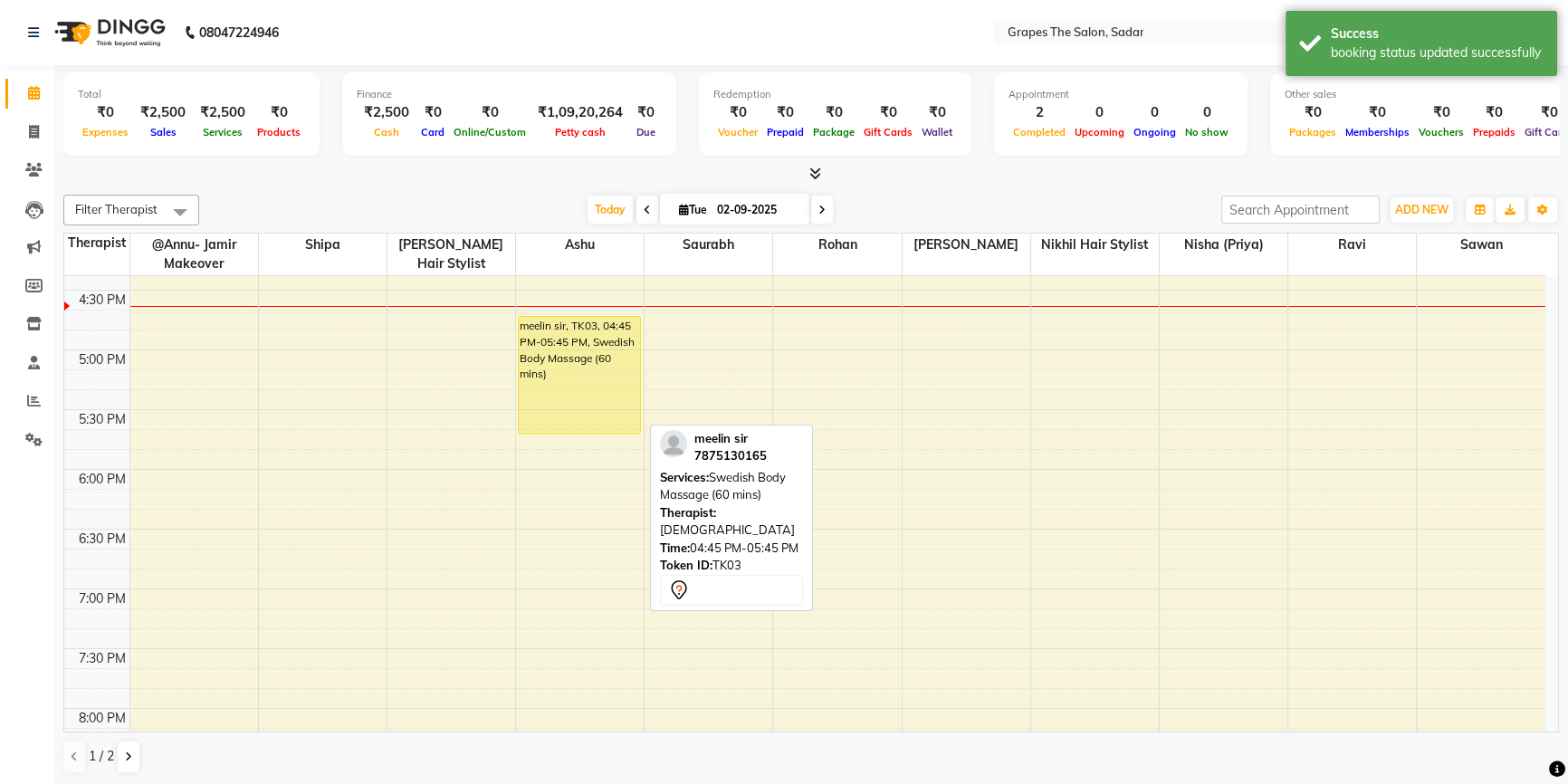
click at [587, 409] on div "meelin sir, TK03, 04:45 PM-05:45 PM, Swedish Body Massage (60 mins)" at bounding box center [579, 376] width 121 height 117
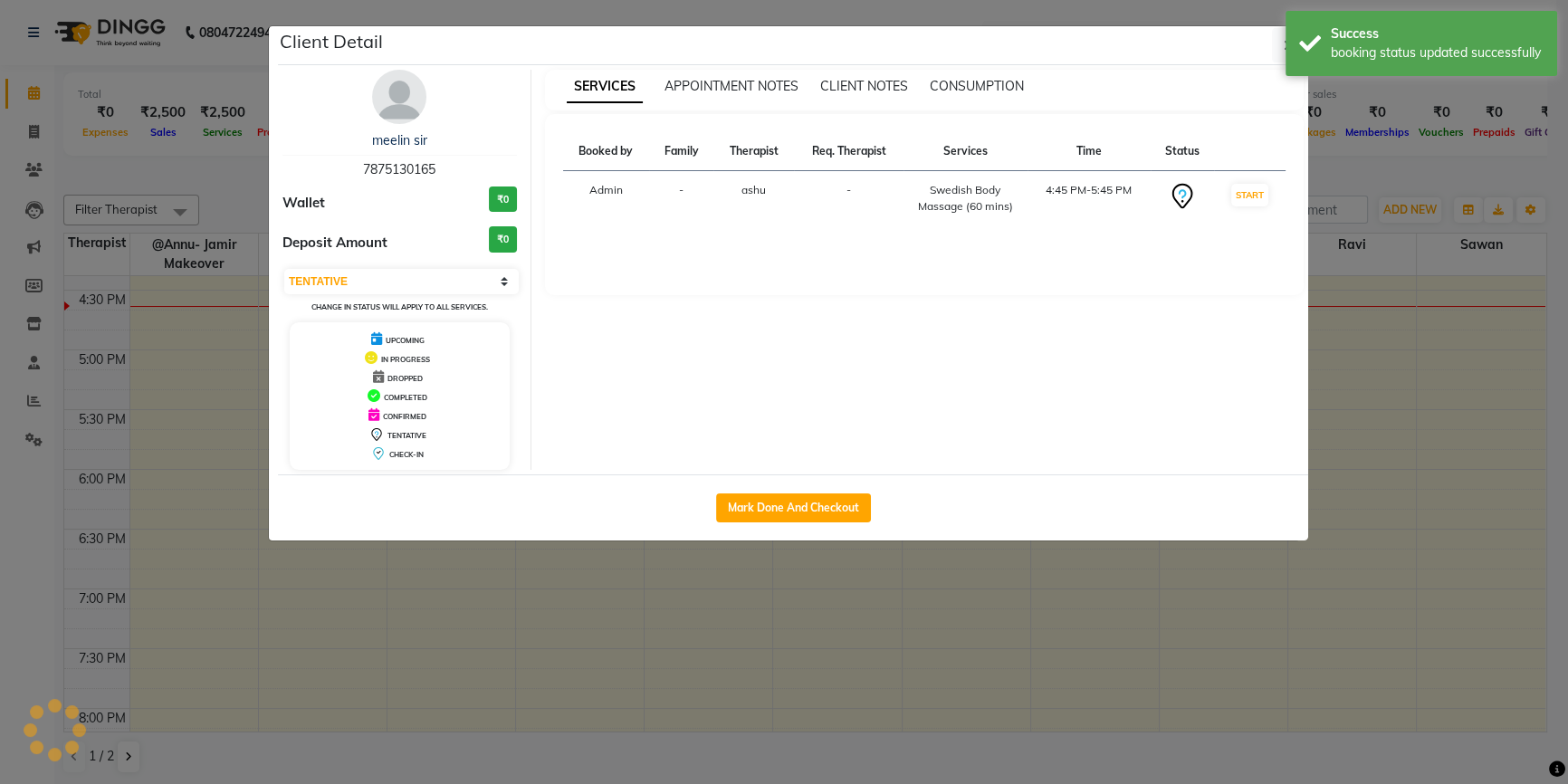
select select "1"
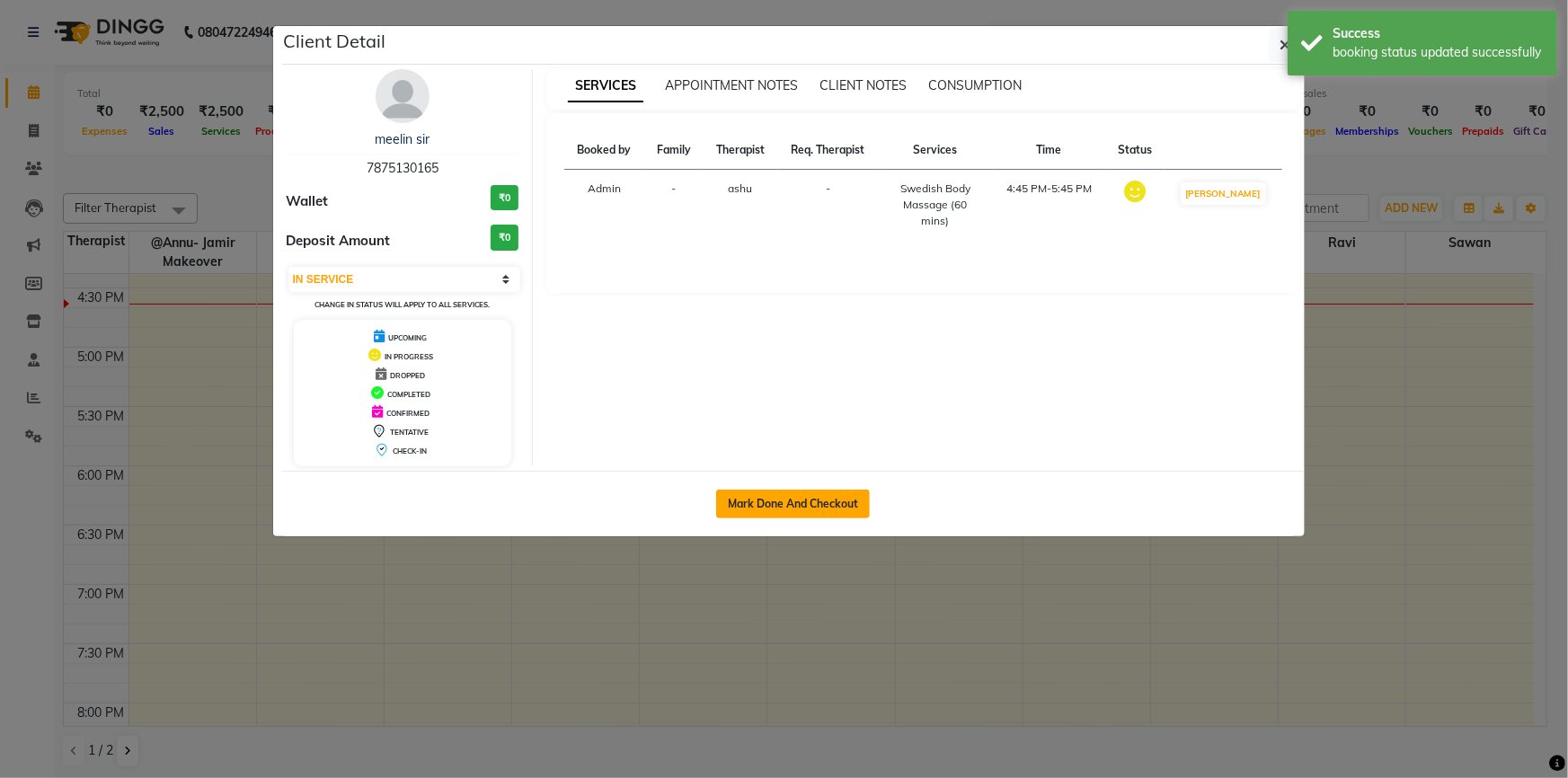
click at [772, 503] on button "Mark Done And Checkout" at bounding box center [793, 504] width 154 height 29
select select "service"
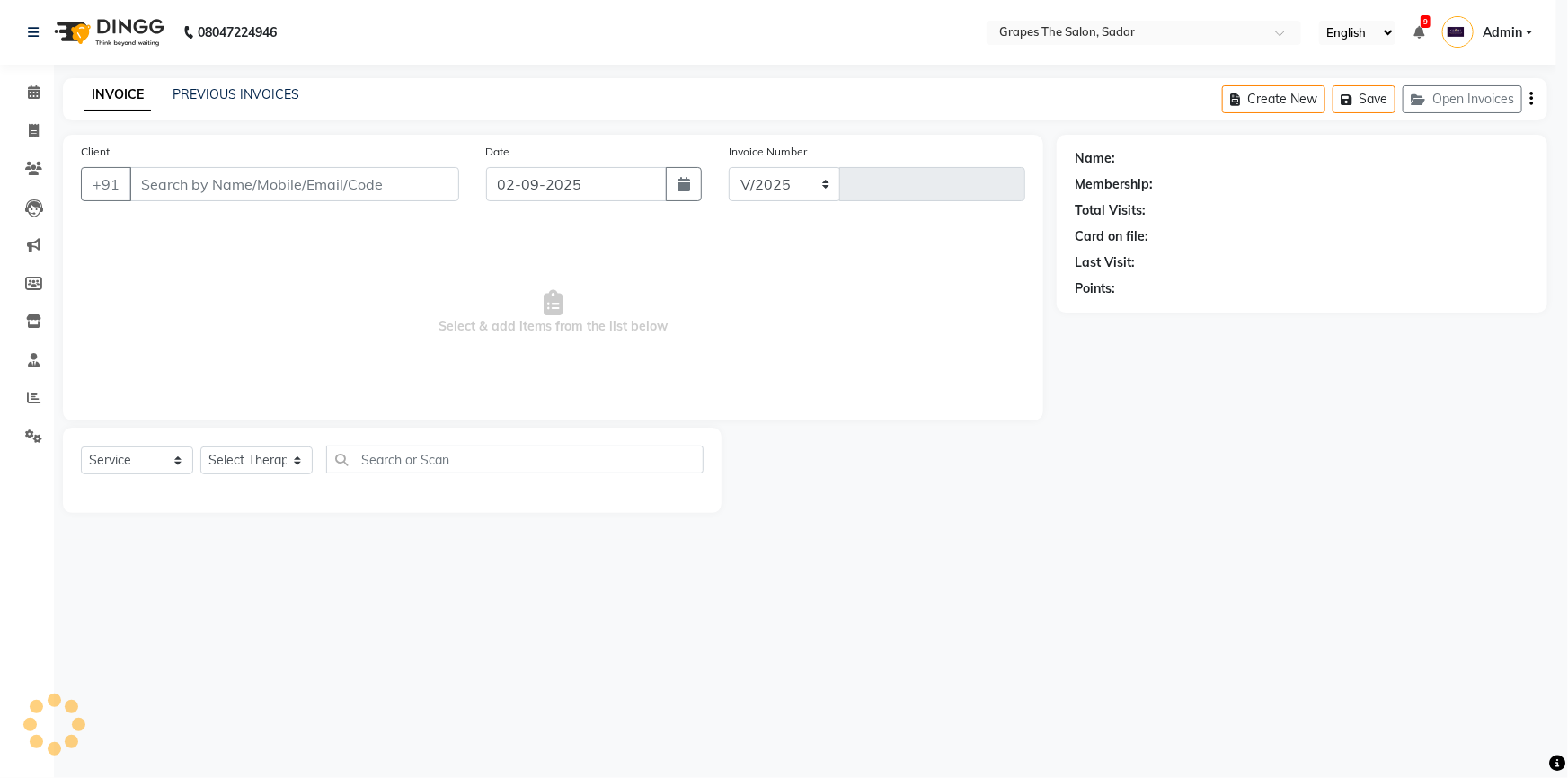
select select "55"
type input "1487"
type input "7875130165"
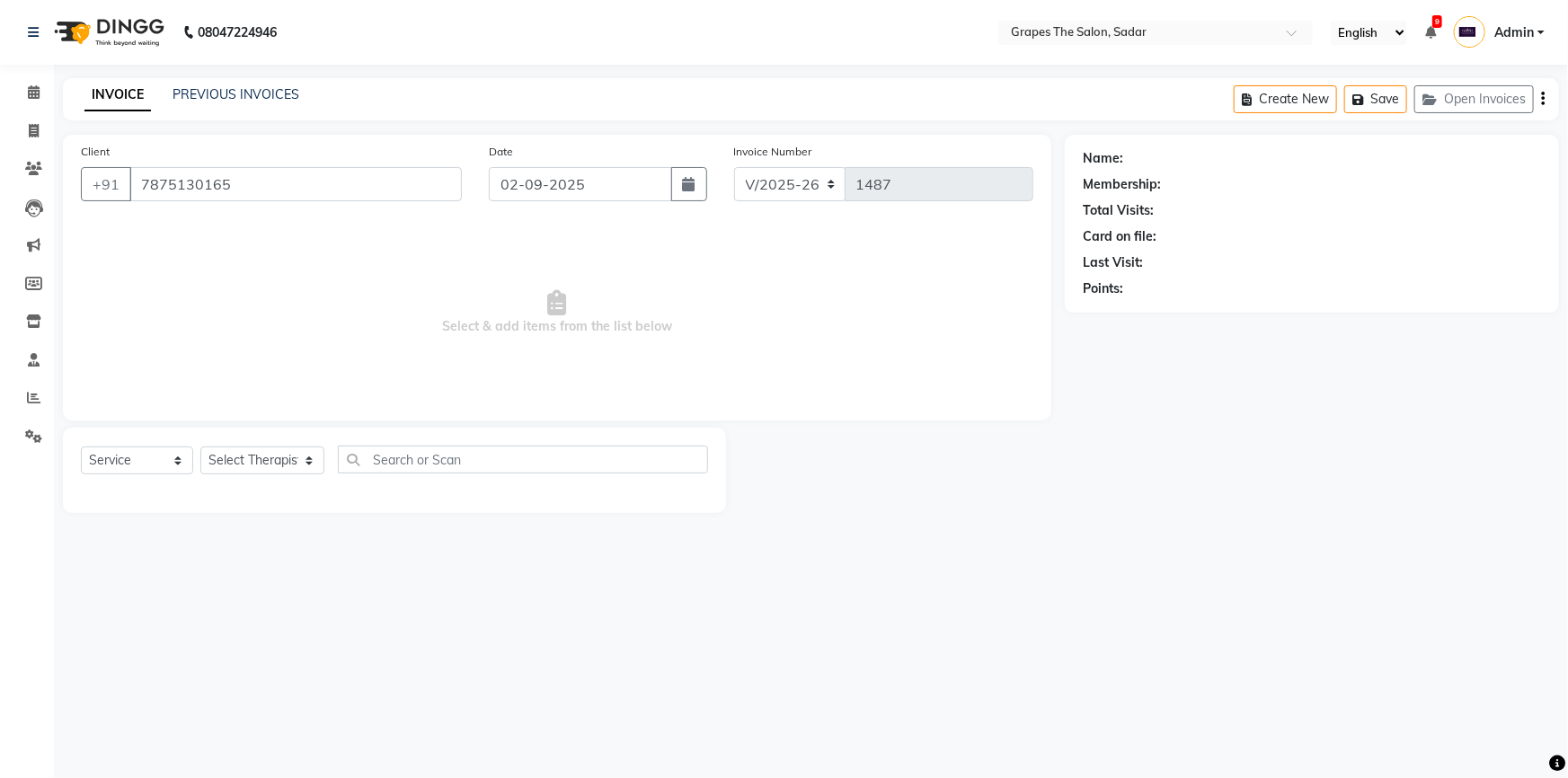
select select "19559"
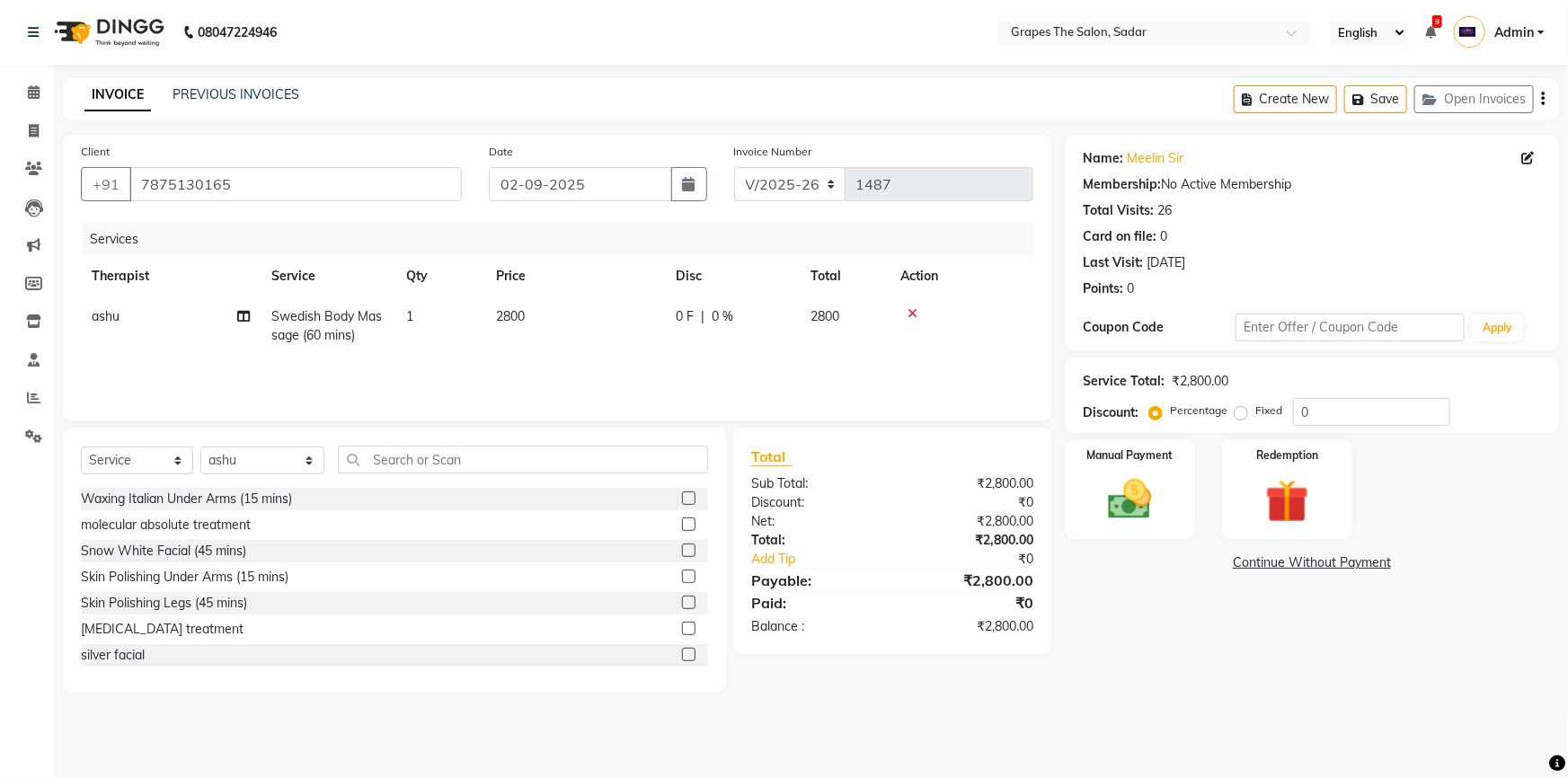
click at [543, 350] on td "2800" at bounding box center [575, 326] width 179 height 59
select select "19559"
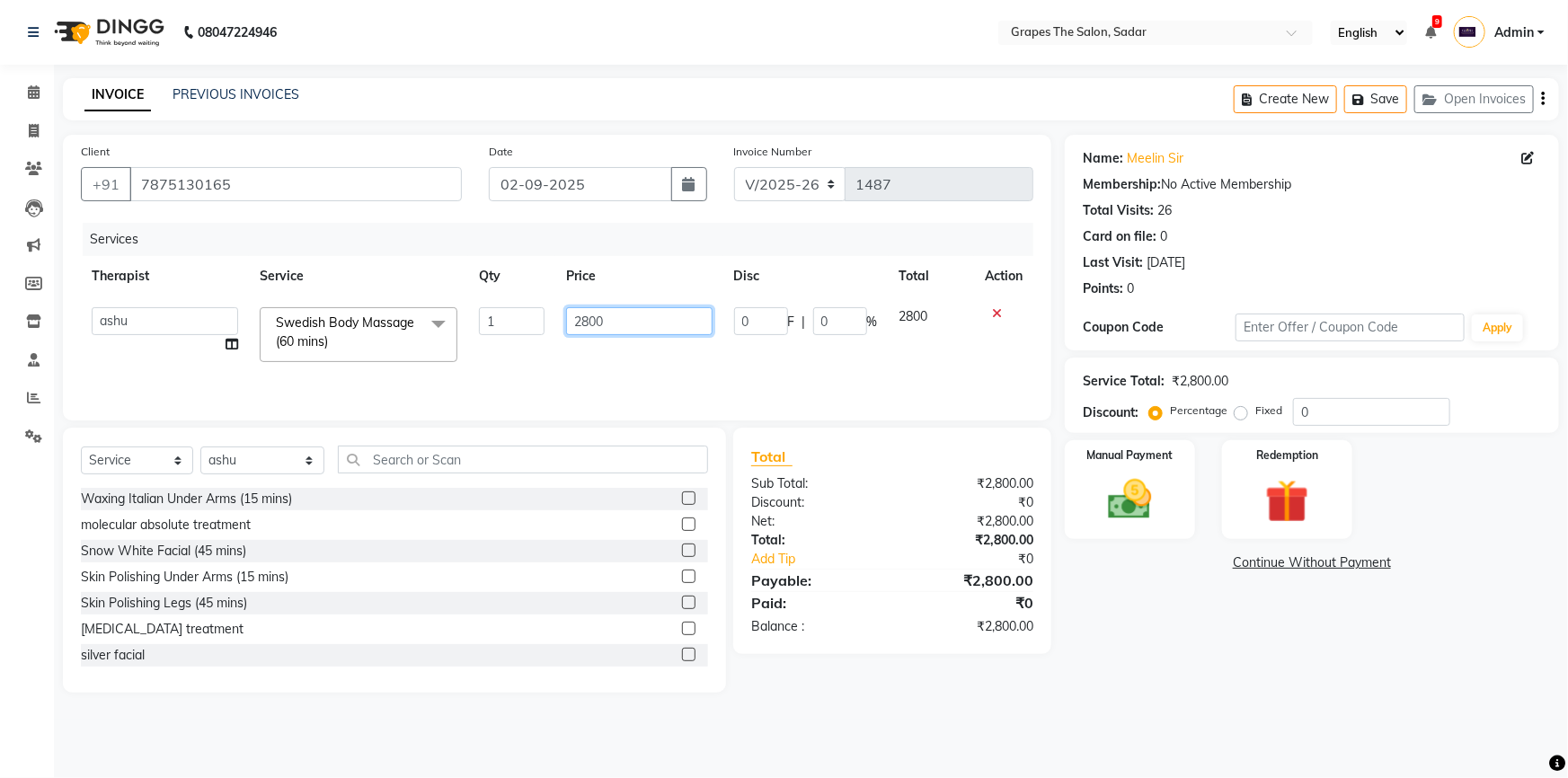
drag, startPoint x: 621, startPoint y: 317, endPoint x: 530, endPoint y: 338, distance: 93.4
click at [530, 338] on tr "@Annu- jamir makeover [PERSON_NAME] @[PERSON_NAME]-Asre Boss [PERSON_NAME] Nikh…" at bounding box center [557, 334] width 953 height 76
type input "2000"
click at [546, 354] on tr "@Annu- jamir makeover [PERSON_NAME] @[PERSON_NAME]-Asre Boss [PERSON_NAME] Nikh…" at bounding box center [557, 334] width 953 height 76
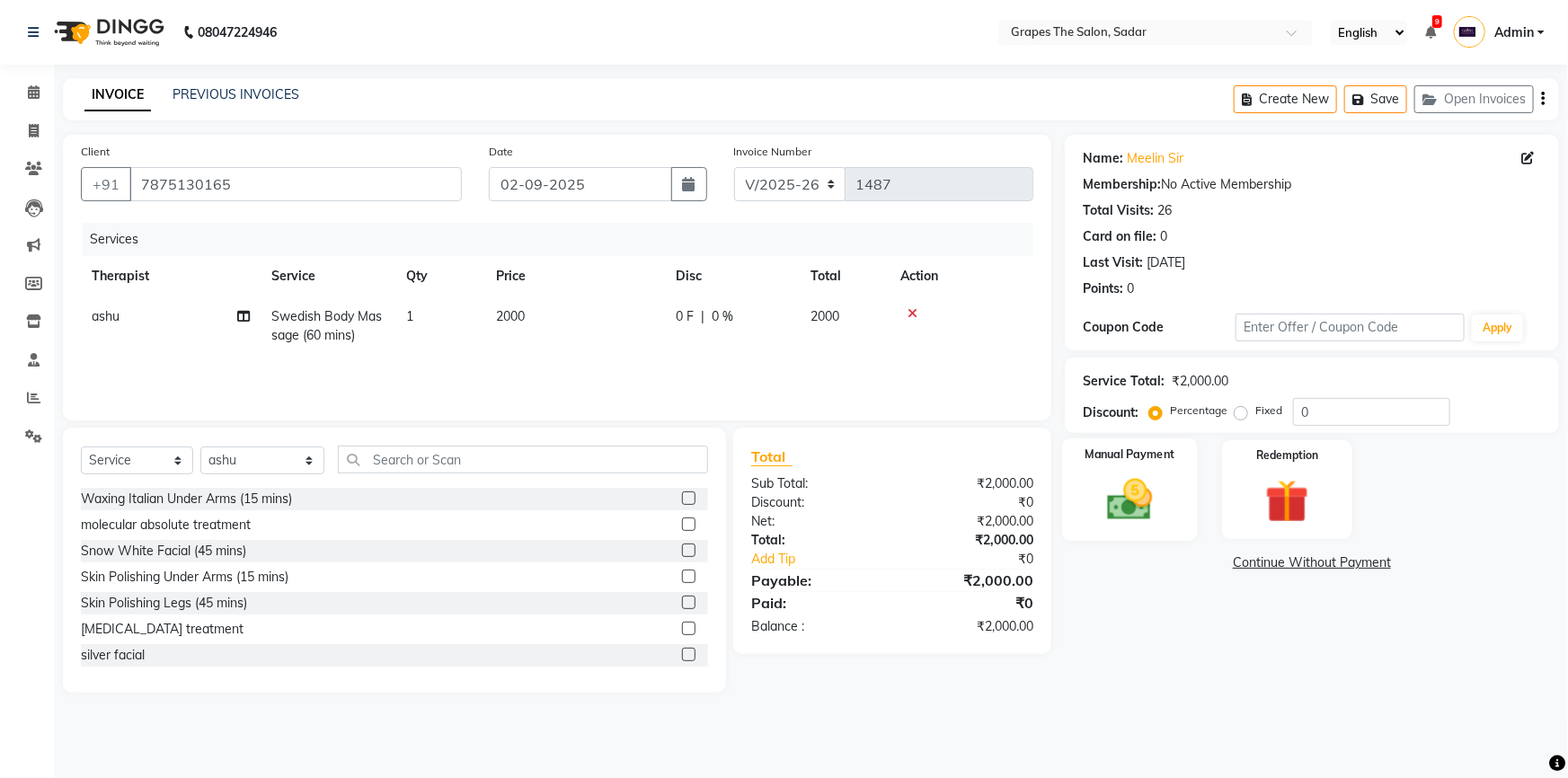
click at [1128, 493] on img at bounding box center [1130, 499] width 74 height 52
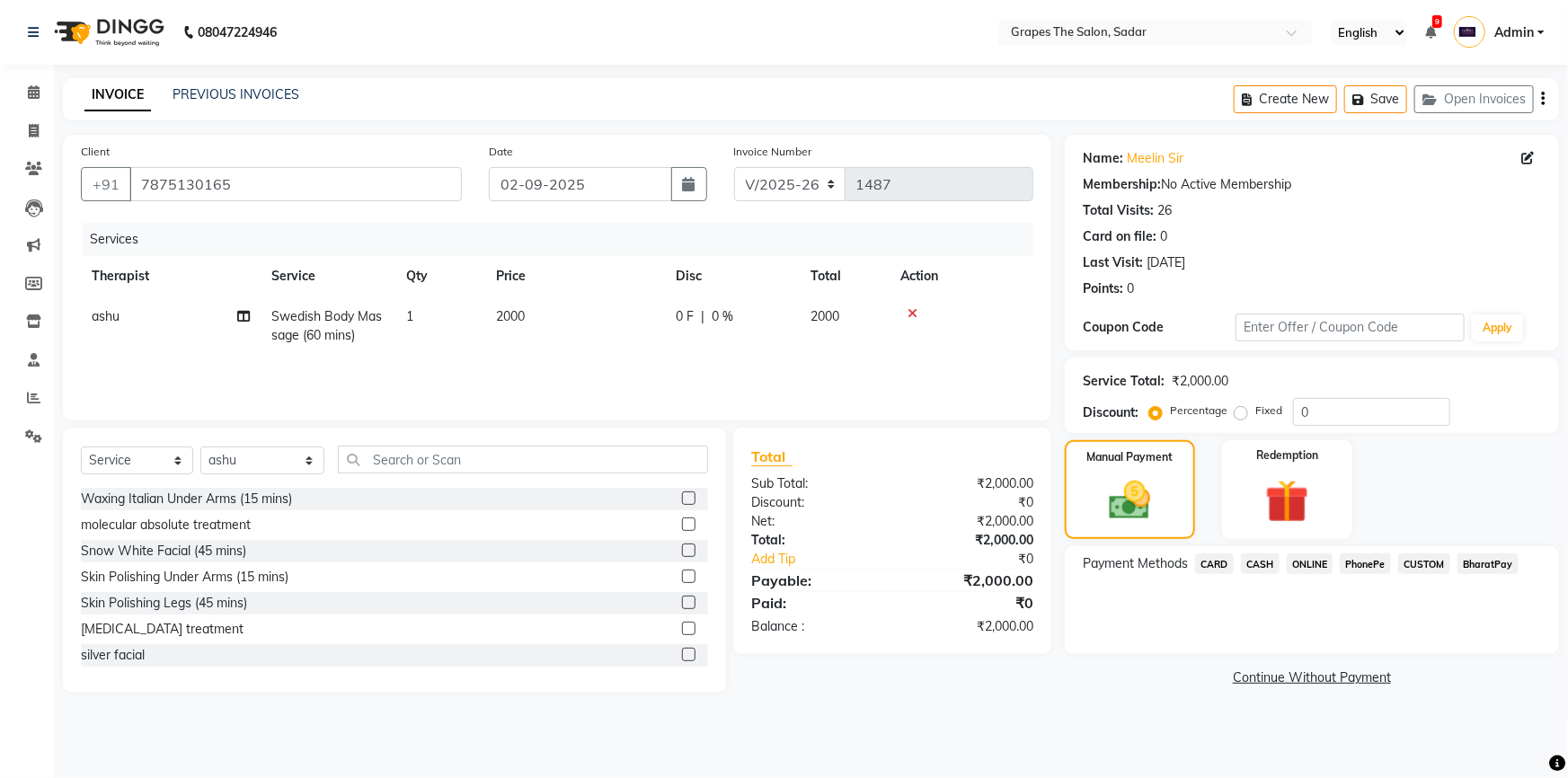
click at [1293, 562] on span "ONLINE" at bounding box center [1310, 563] width 46 height 21
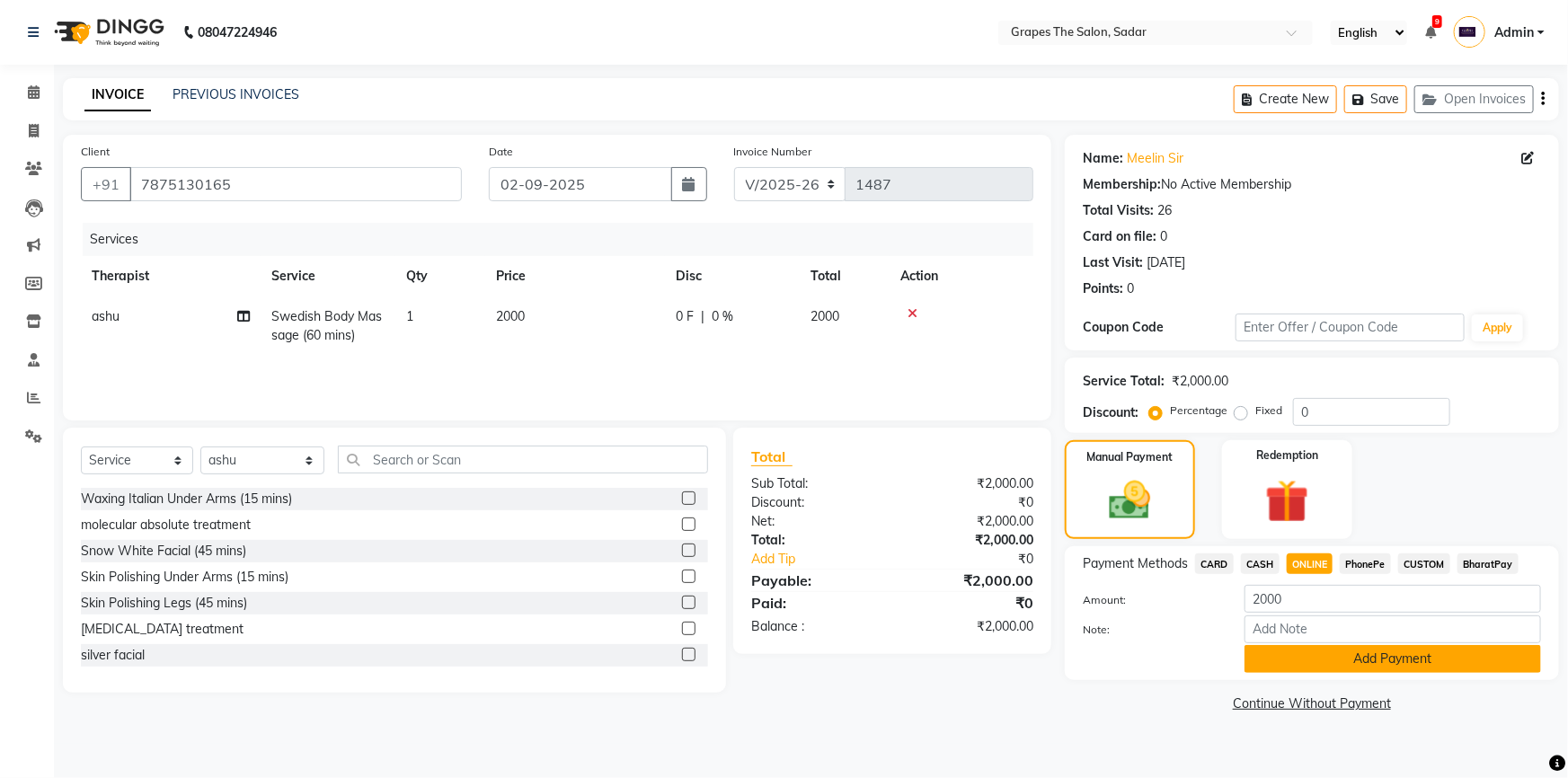
click at [1314, 659] on button "Add Payment" at bounding box center [1392, 659] width 297 height 28
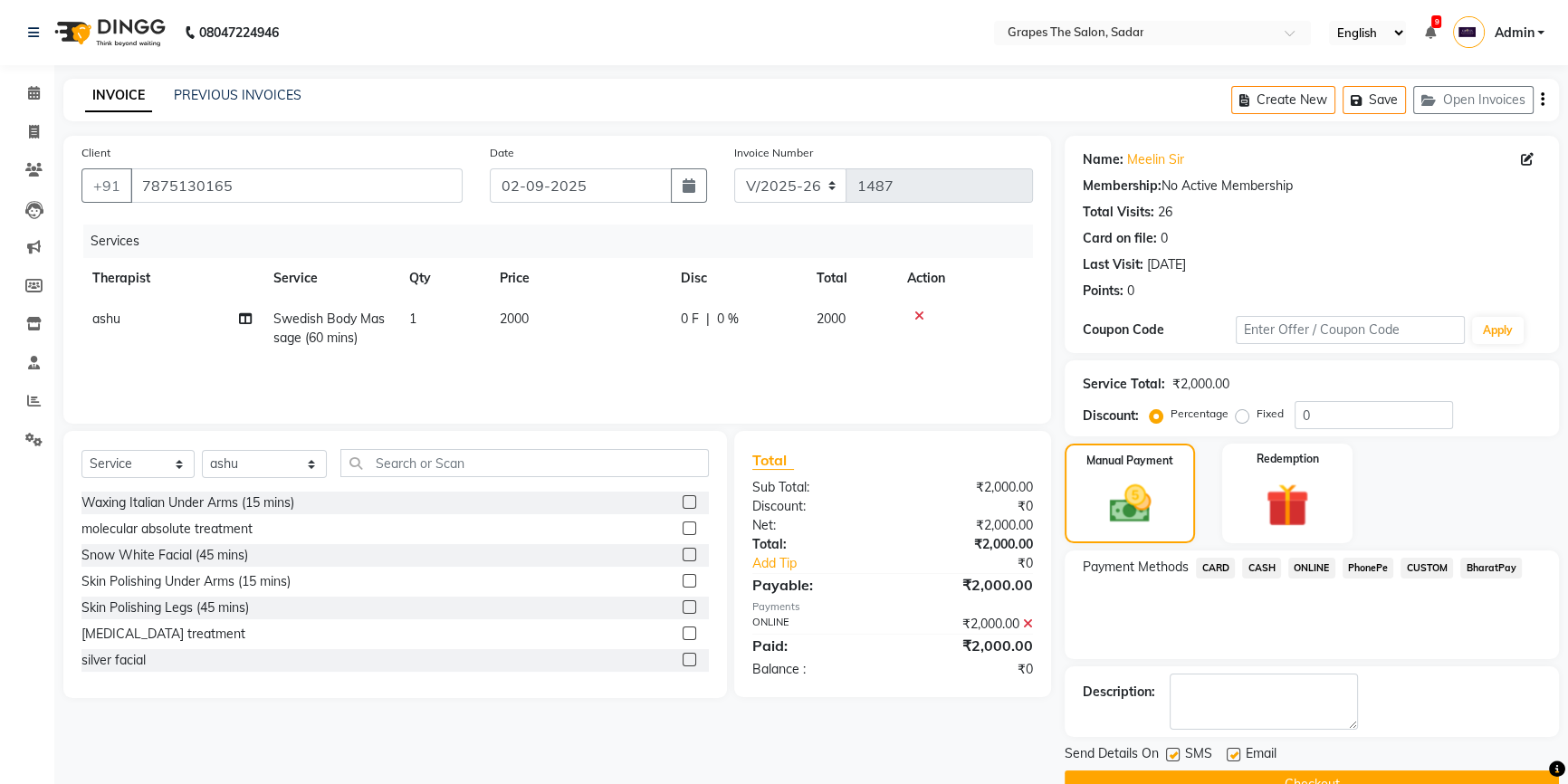
scroll to position [40, 0]
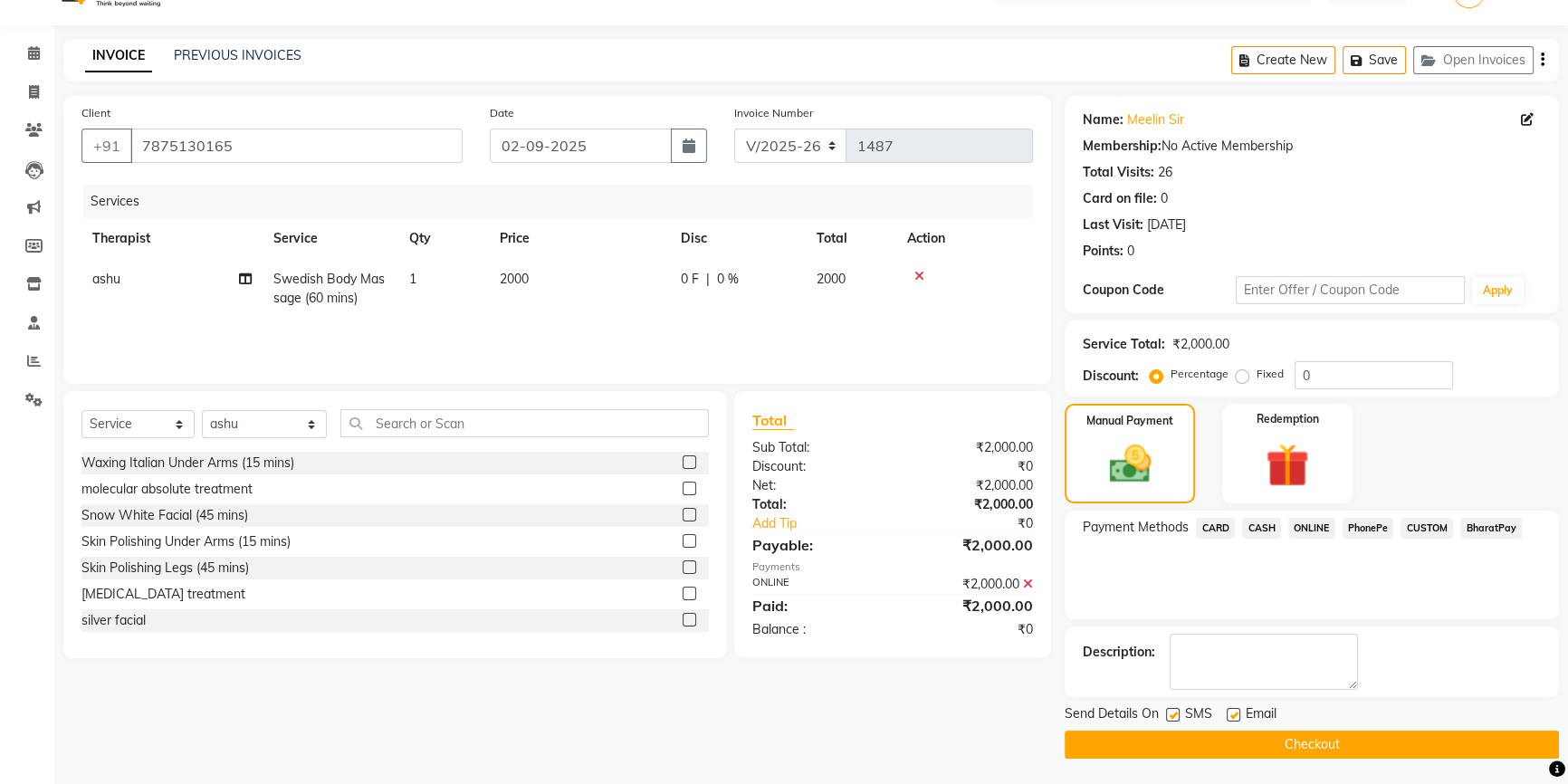
click at [1229, 711] on label at bounding box center [1234, 715] width 14 height 14
click at [1229, 711] on input "checkbox" at bounding box center [1233, 715] width 12 height 12
checkbox input "false"
click at [1169, 715] on label at bounding box center [1174, 715] width 14 height 14
click at [1169, 715] on input "checkbox" at bounding box center [1173, 715] width 12 height 12
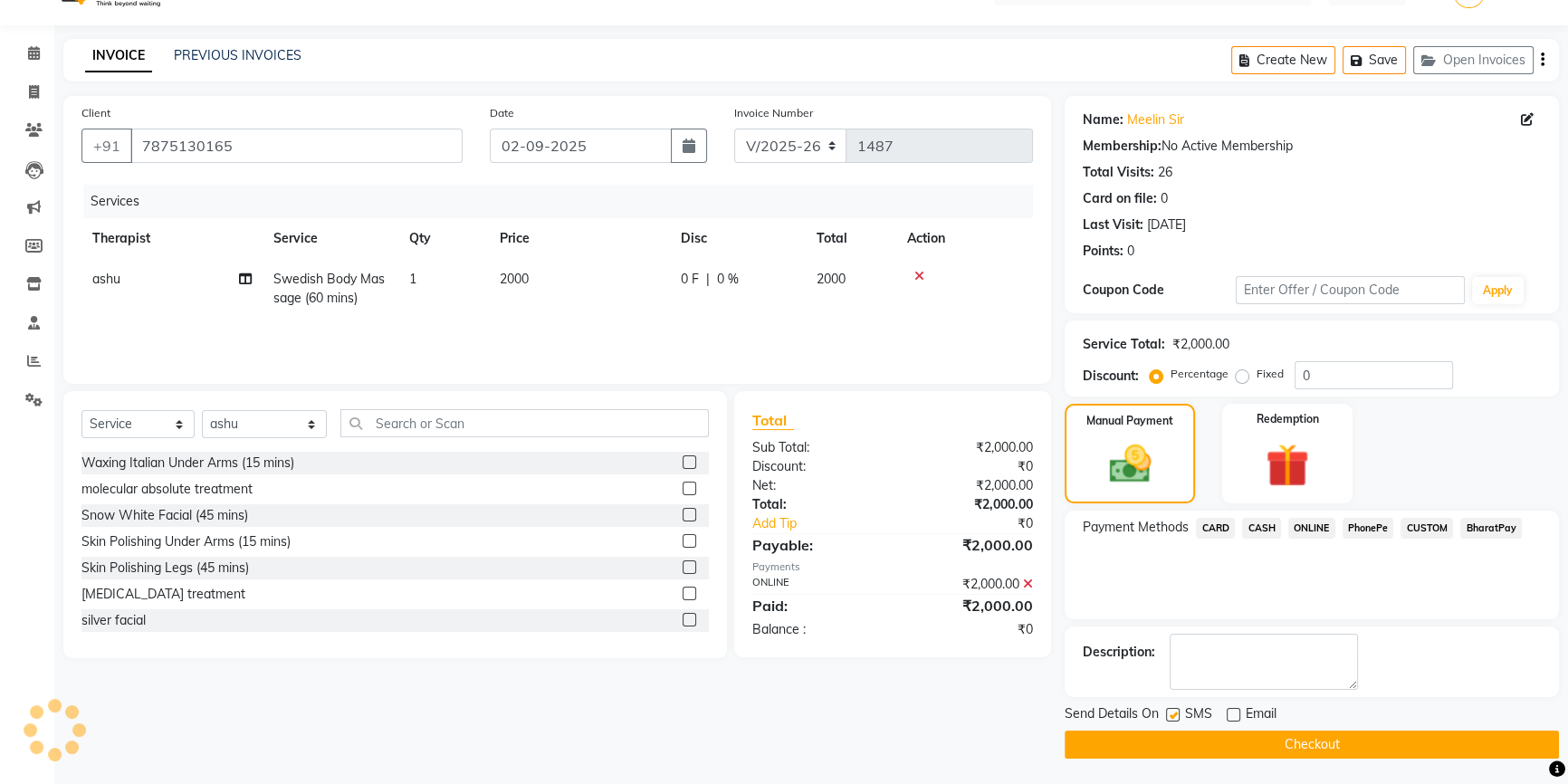
checkbox input "false"
click at [1204, 738] on button "Checkout" at bounding box center [1313, 744] width 495 height 28
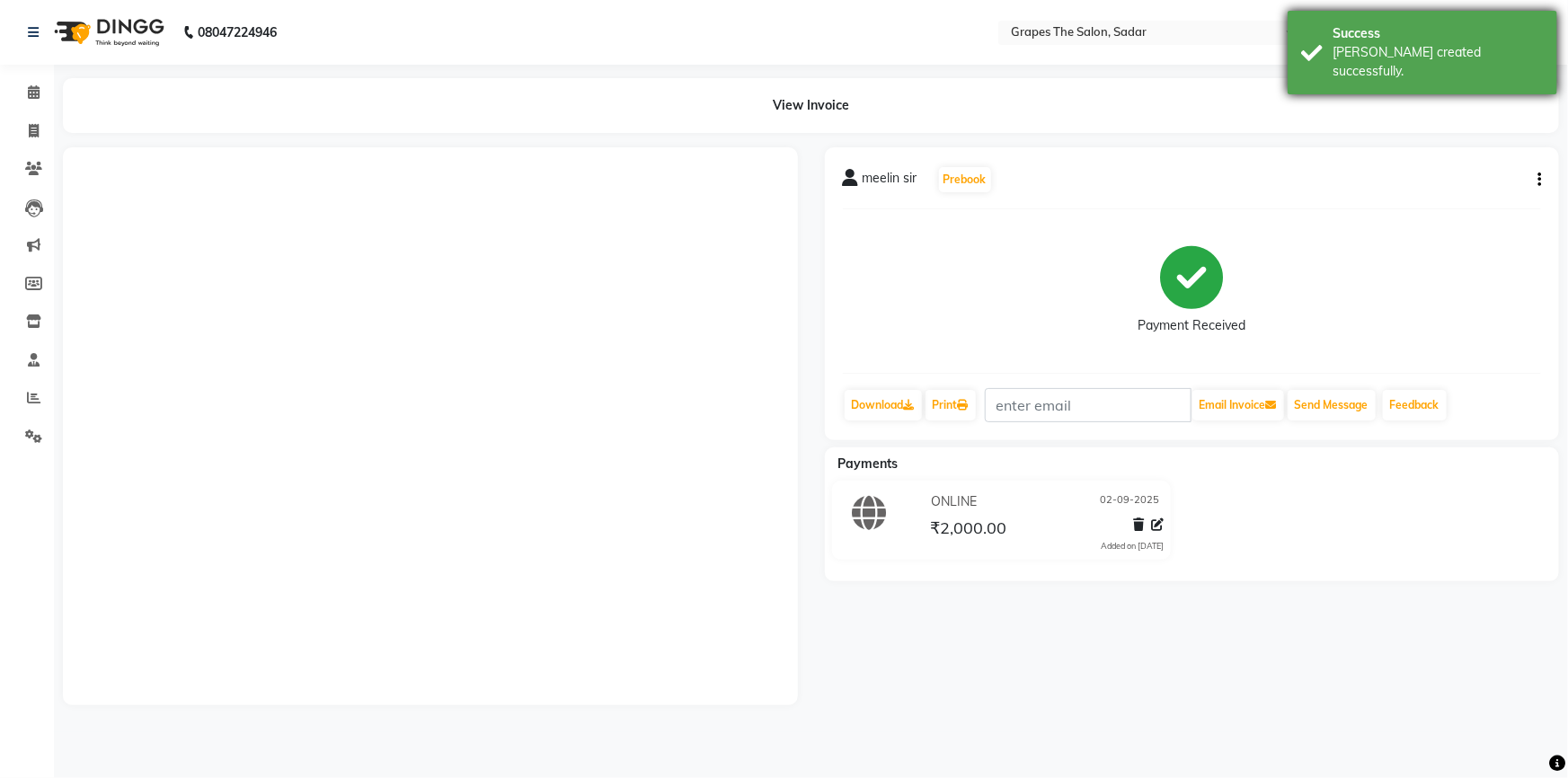
click at [1307, 43] on div "Success [PERSON_NAME] created successfully." at bounding box center [1422, 52] width 269 height 84
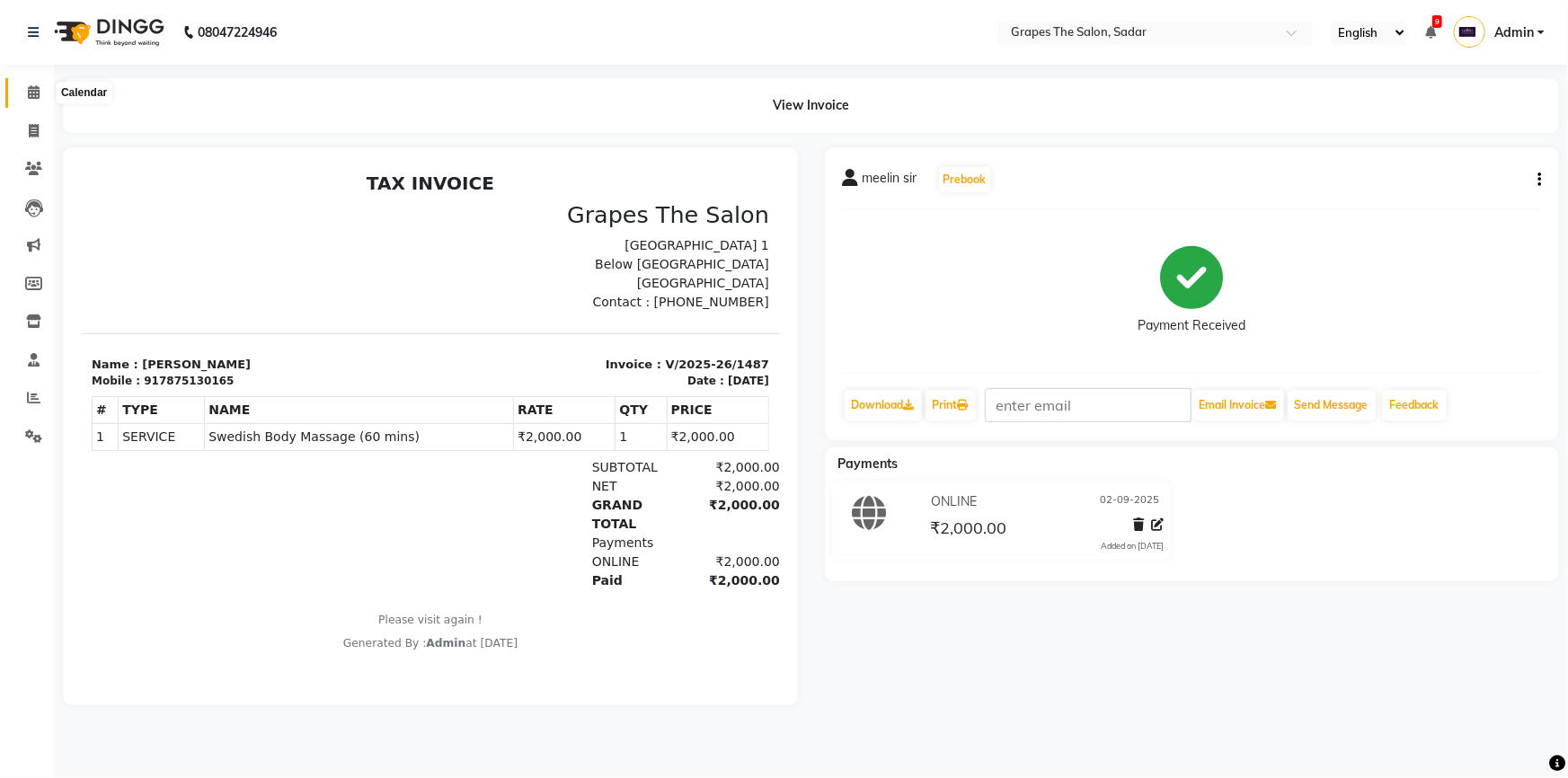
click at [22, 88] on span at bounding box center [34, 93] width 32 height 21
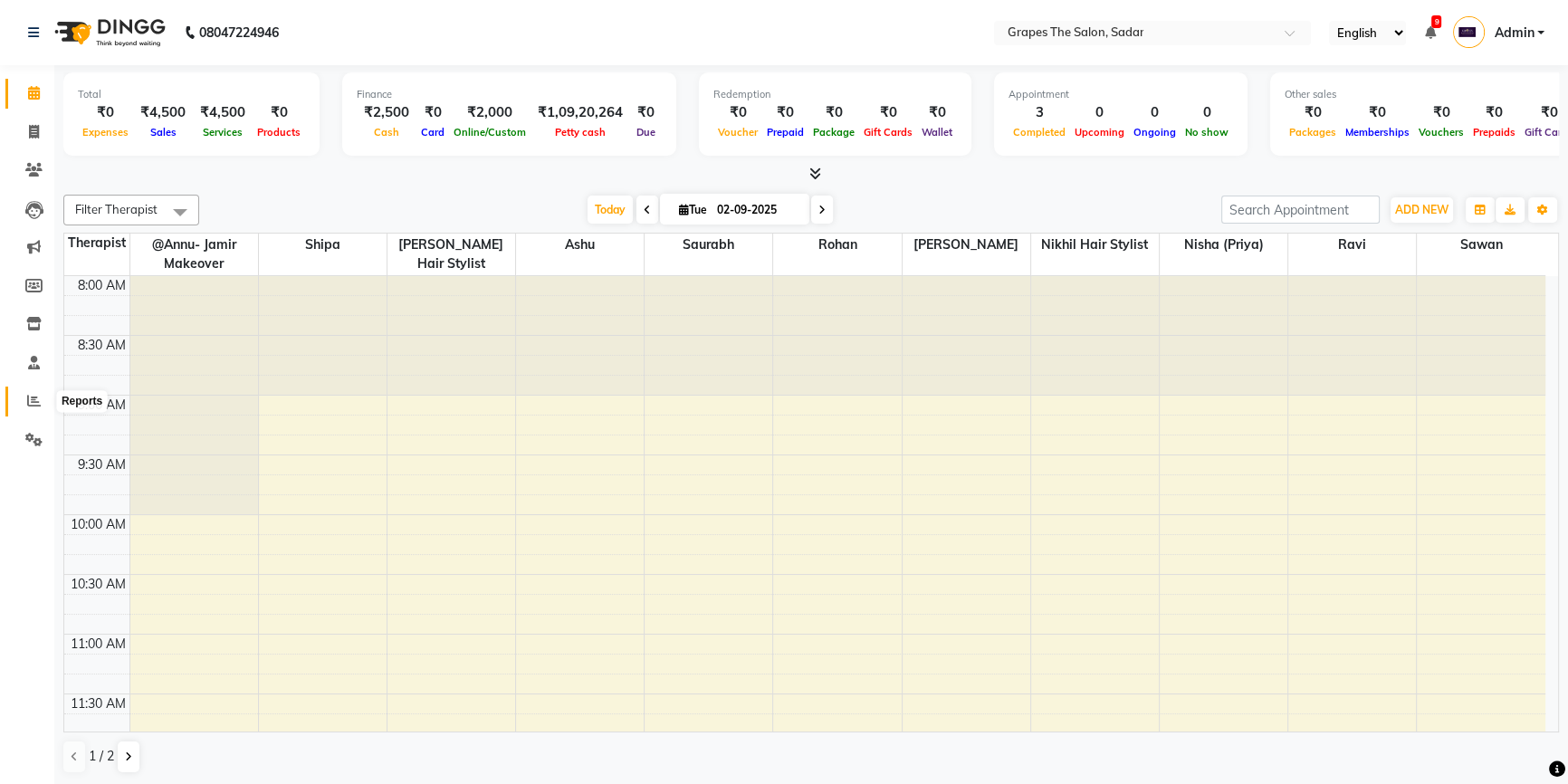
click at [25, 400] on span at bounding box center [34, 401] width 32 height 21
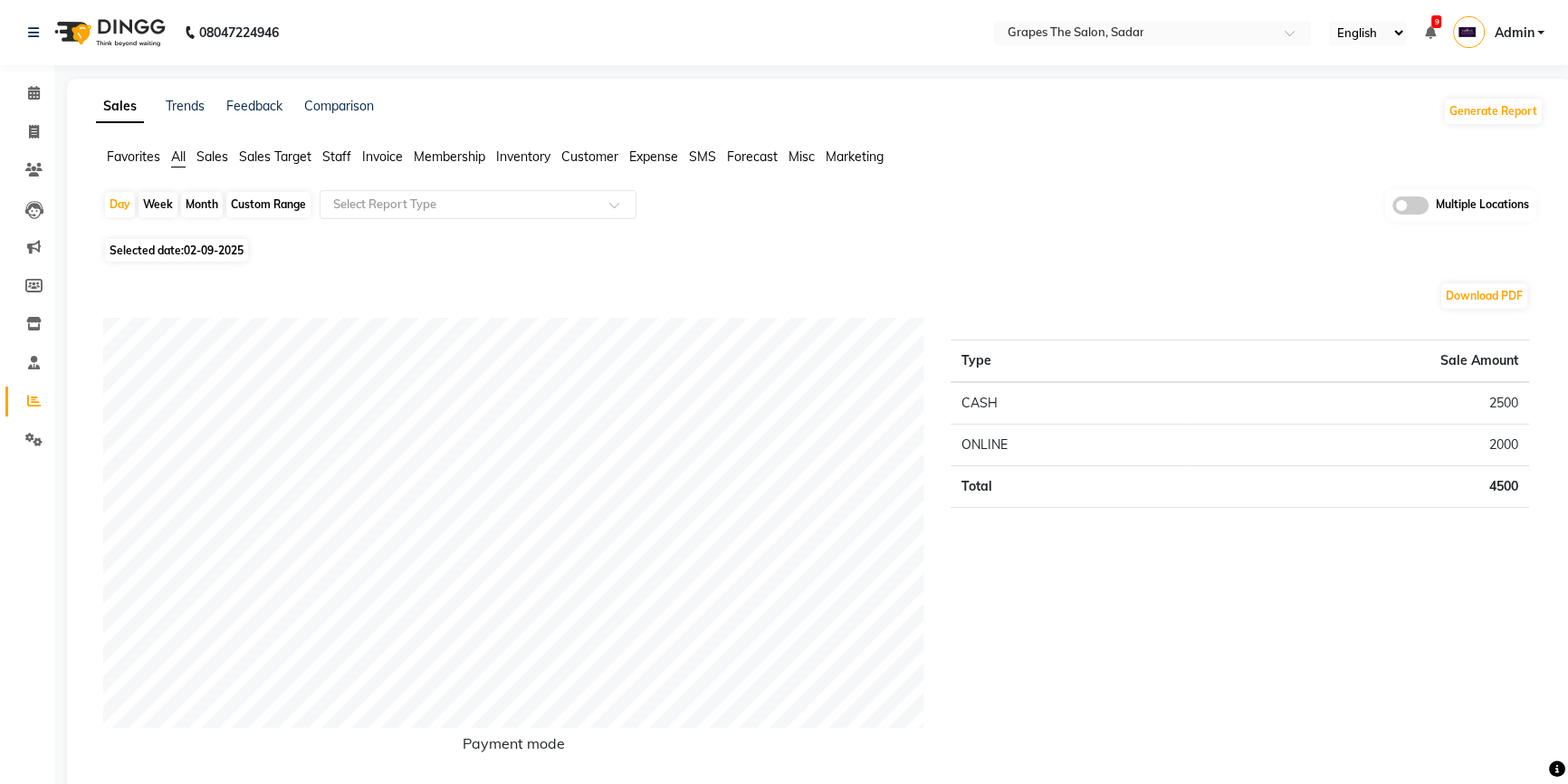
click at [197, 208] on div "Month" at bounding box center [202, 205] width 42 height 26
select select "9"
select select "2025"
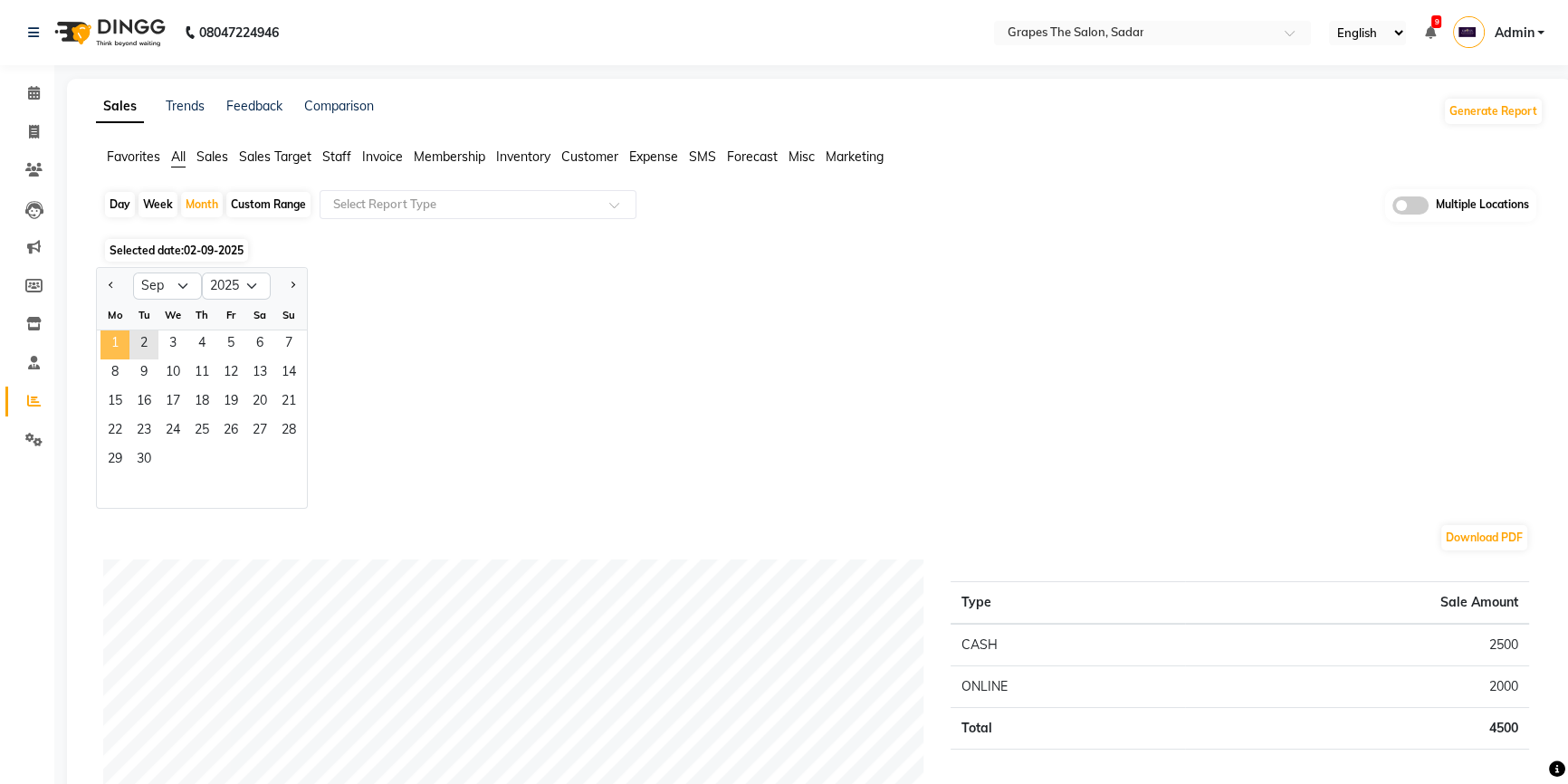
click at [115, 337] on span "1" at bounding box center [114, 345] width 29 height 29
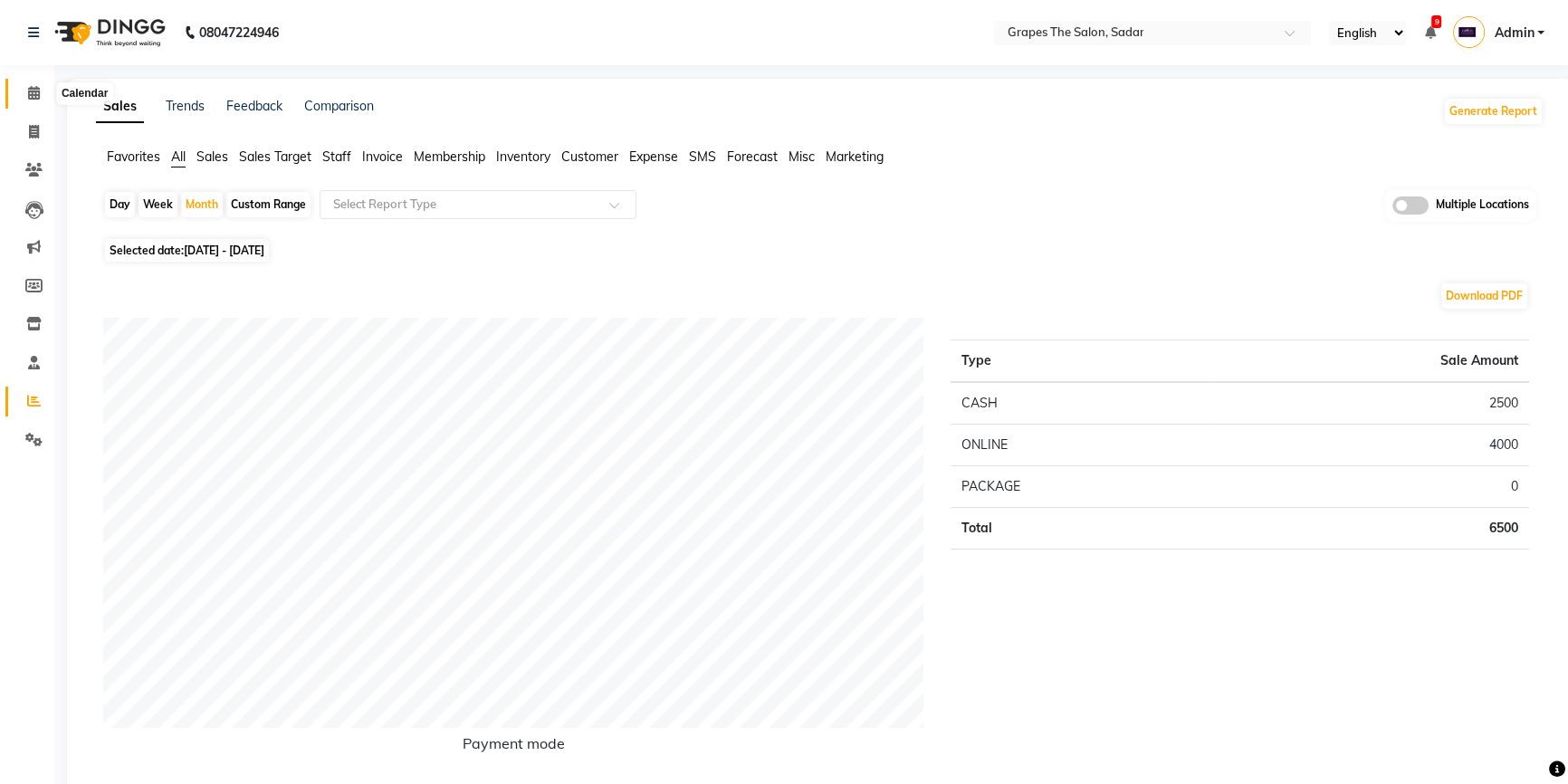
click at [44, 97] on span at bounding box center [34, 93] width 32 height 21
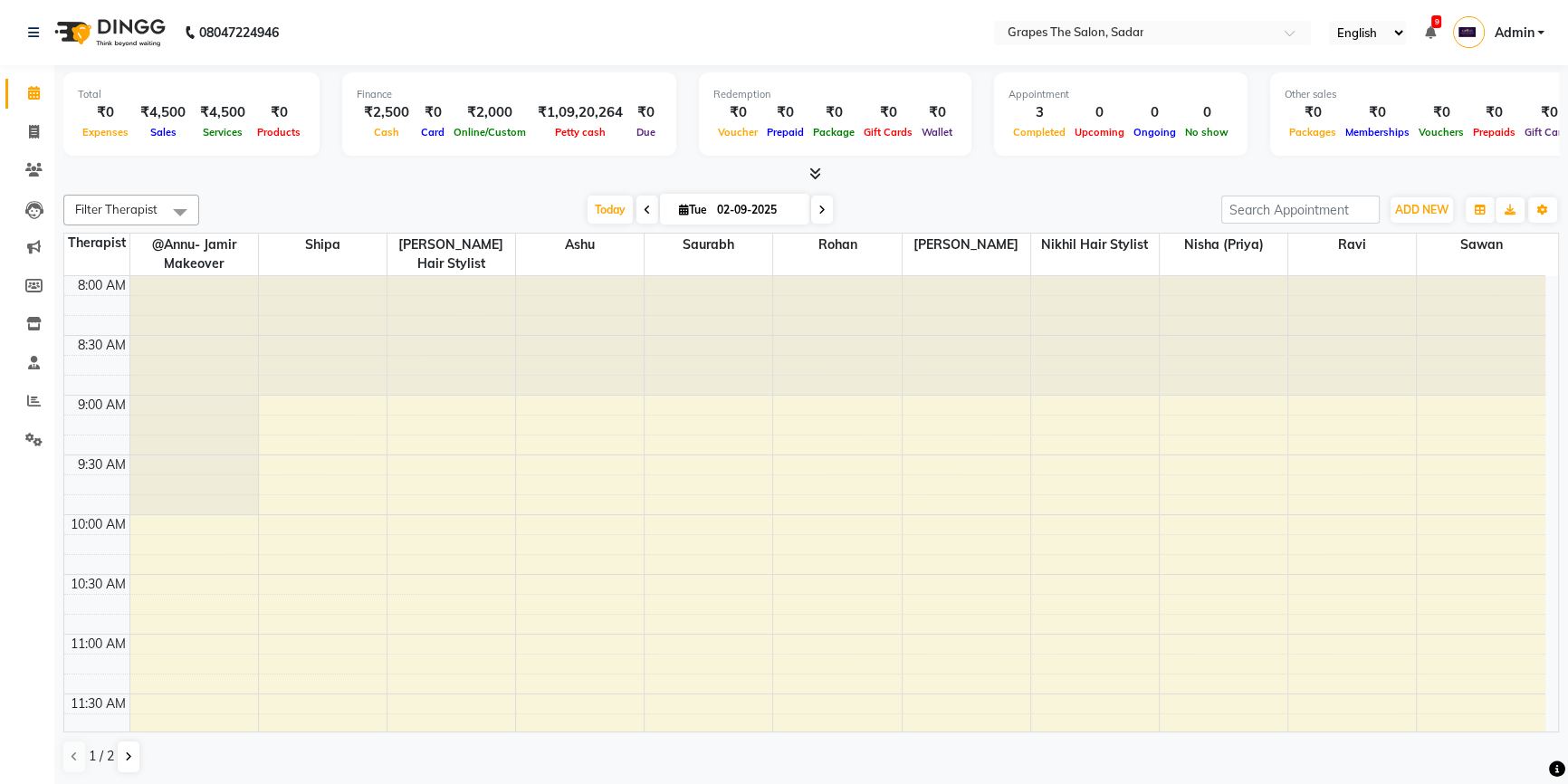
scroll to position [1073, 0]
